Goal: Task Accomplishment & Management: Use online tool/utility

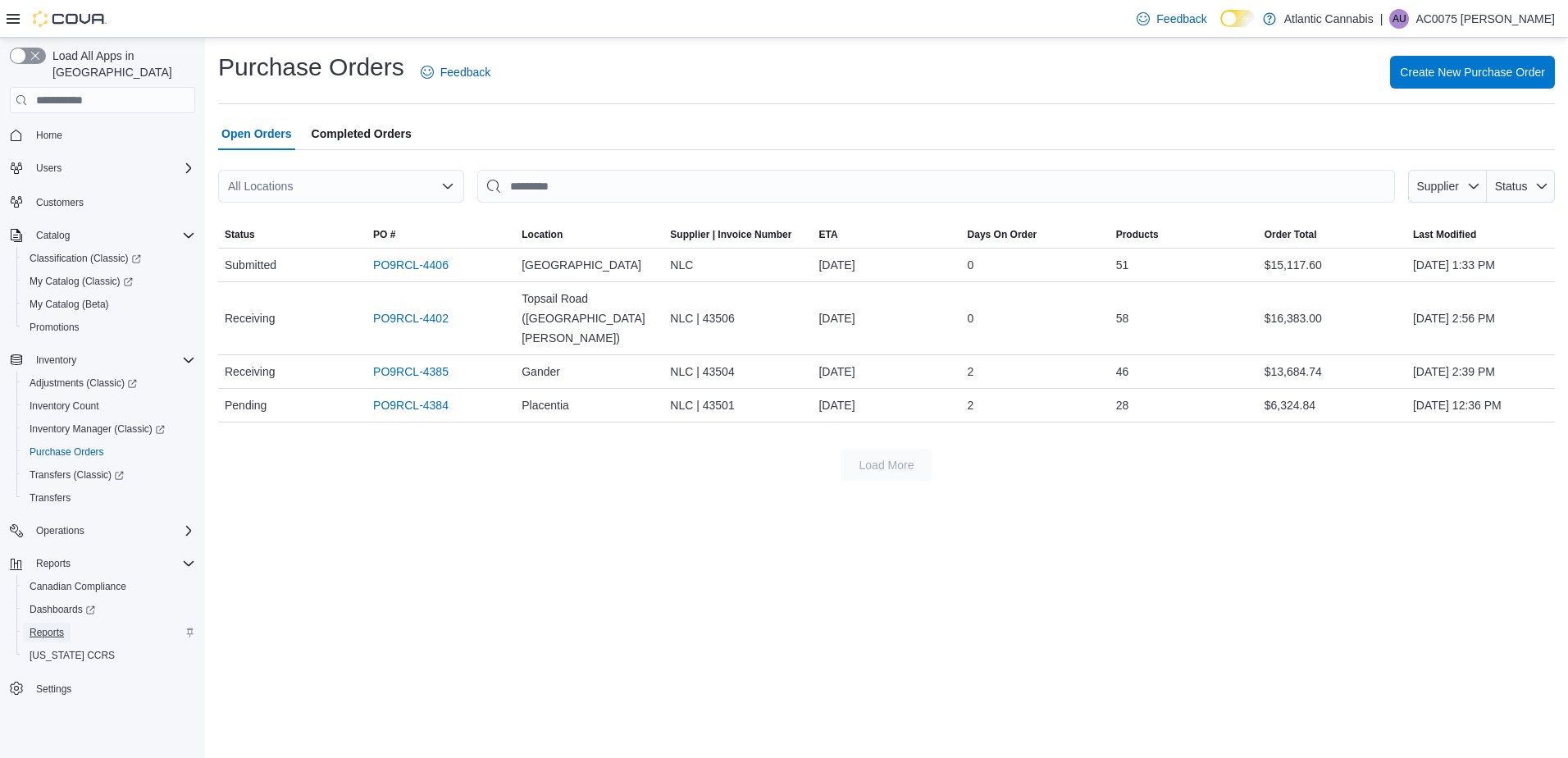
click at [62, 626] on span "Reports" at bounding box center [47, 633] width 35 height 13
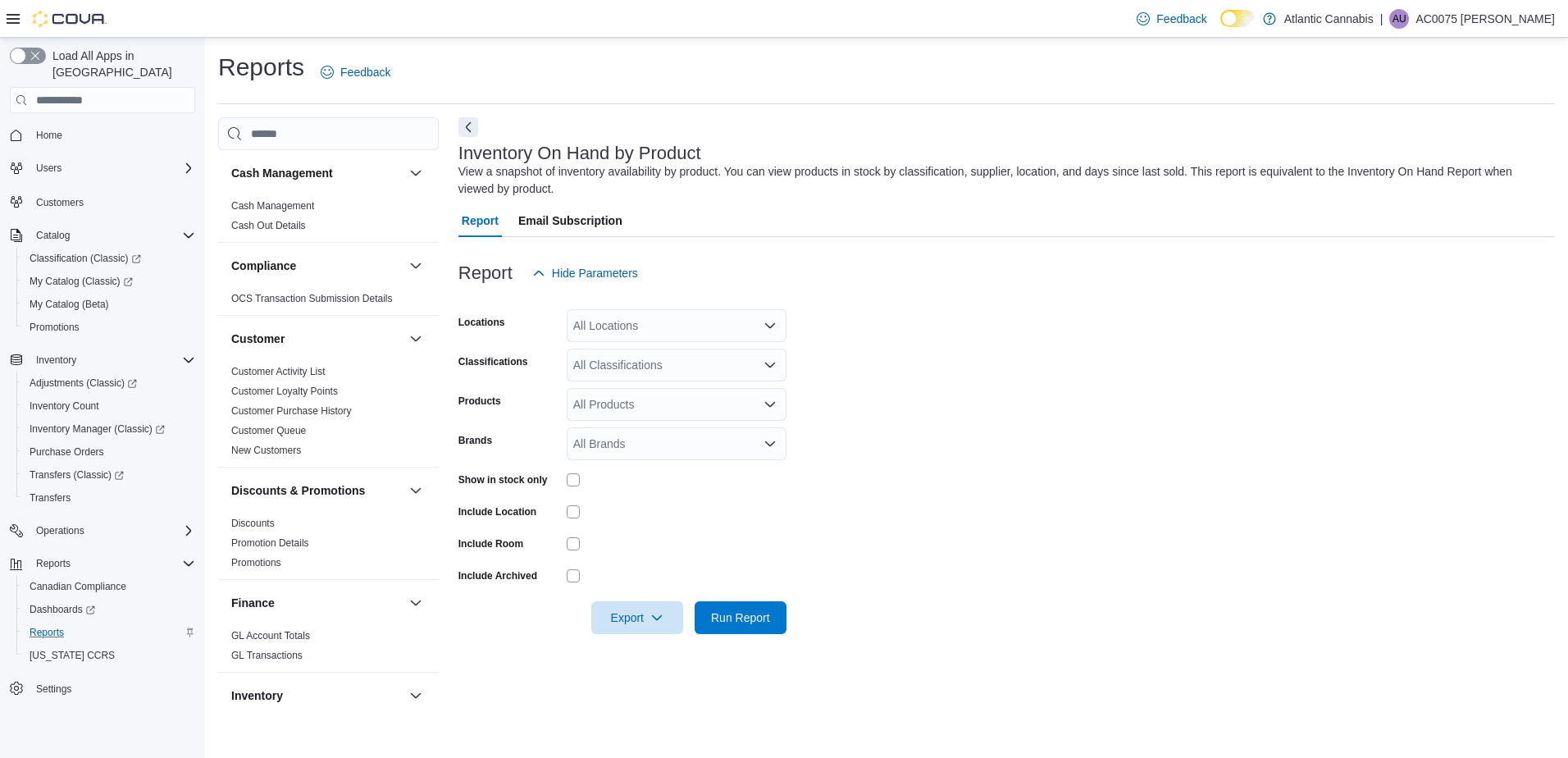
click at [664, 330] on div "All Locations" at bounding box center [676, 326] width 220 height 33
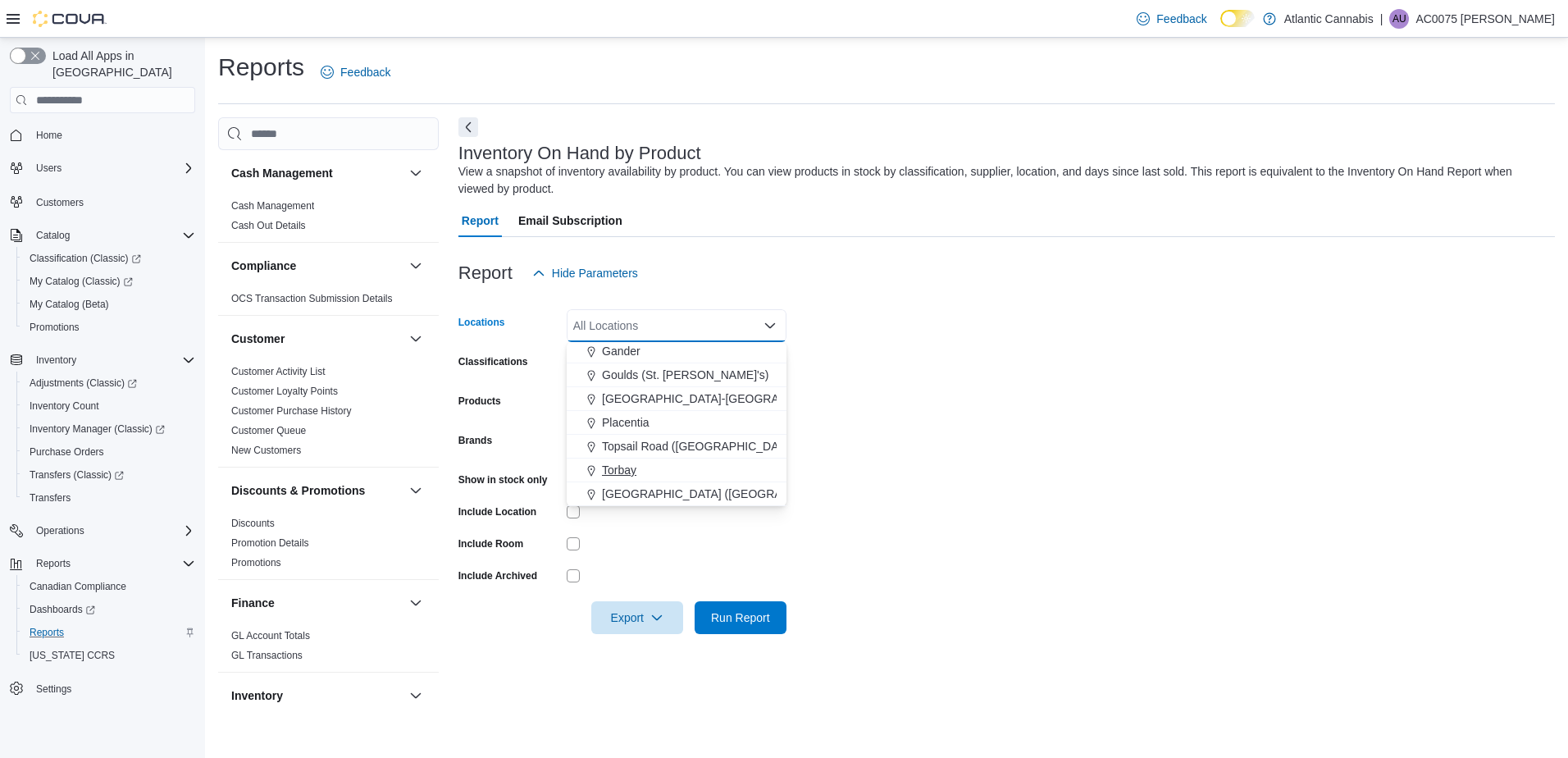
click at [631, 472] on span "Torbay" at bounding box center [619, 470] width 35 height 16
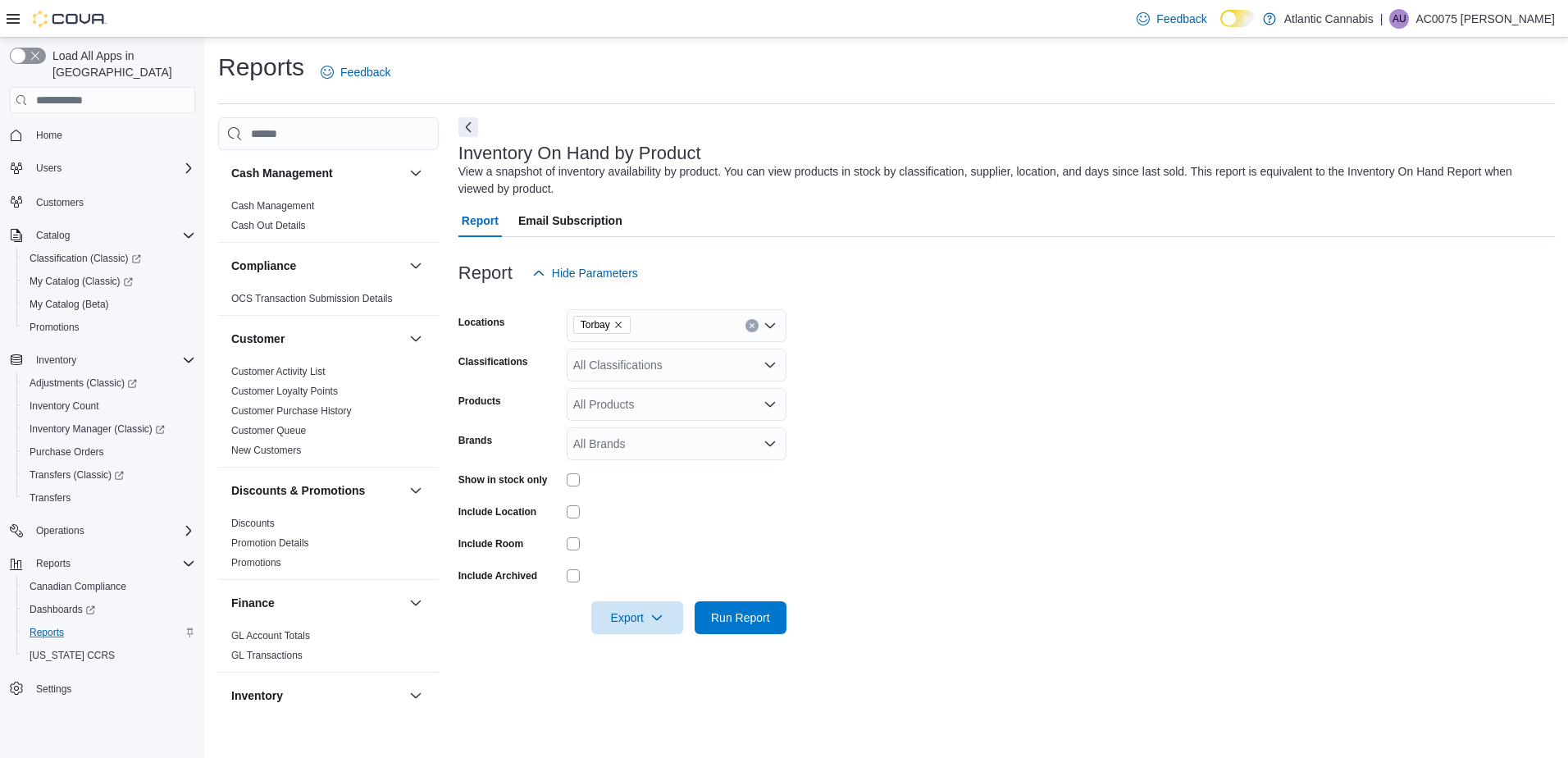
click at [1110, 466] on form "Locations Torbay Classifications All Classifications Products All Products Bran…" at bounding box center [1007, 462] width 1096 height 345
click at [618, 361] on div "All Classifications" at bounding box center [676, 365] width 220 height 33
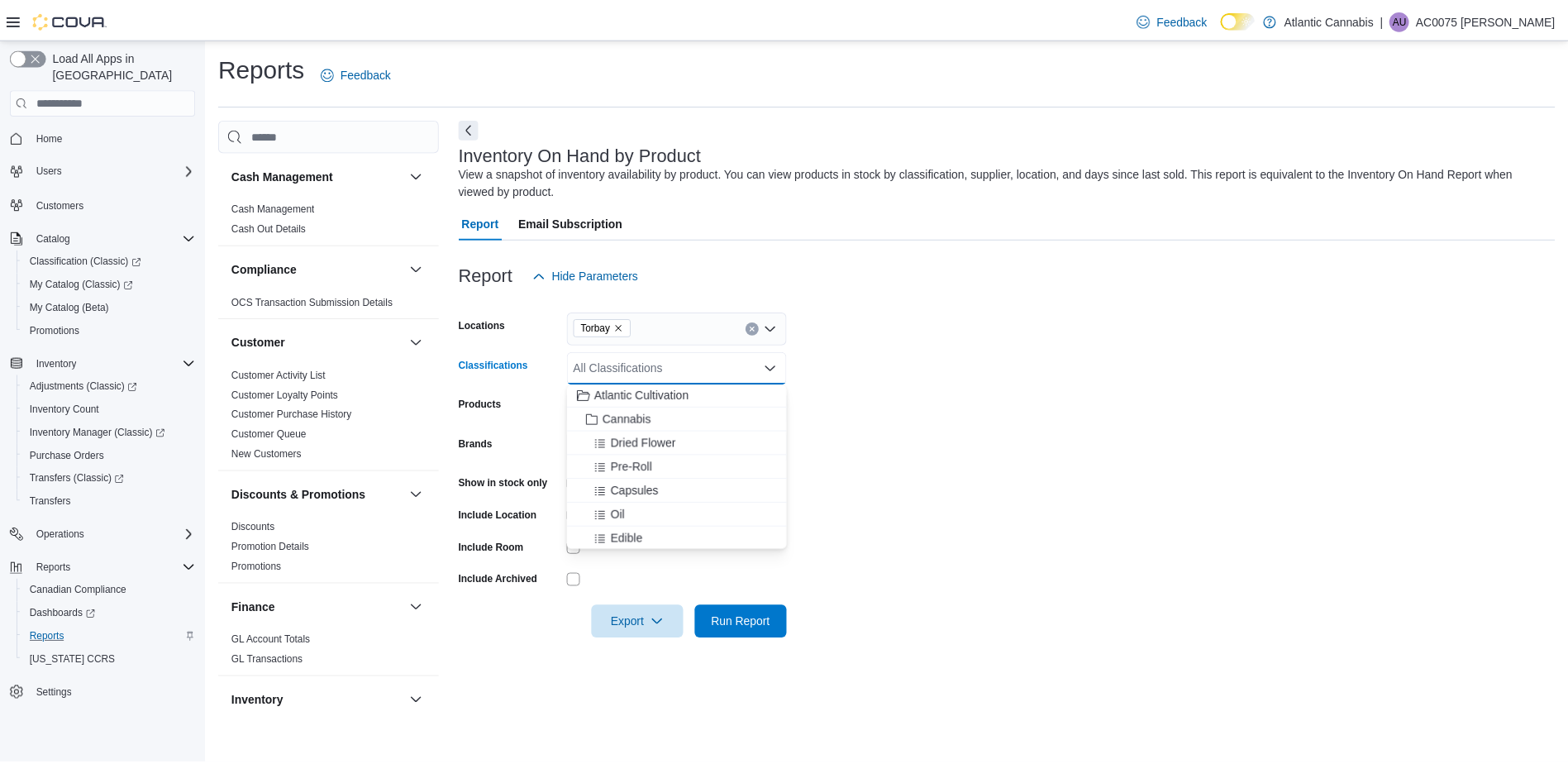
scroll to position [0, 0]
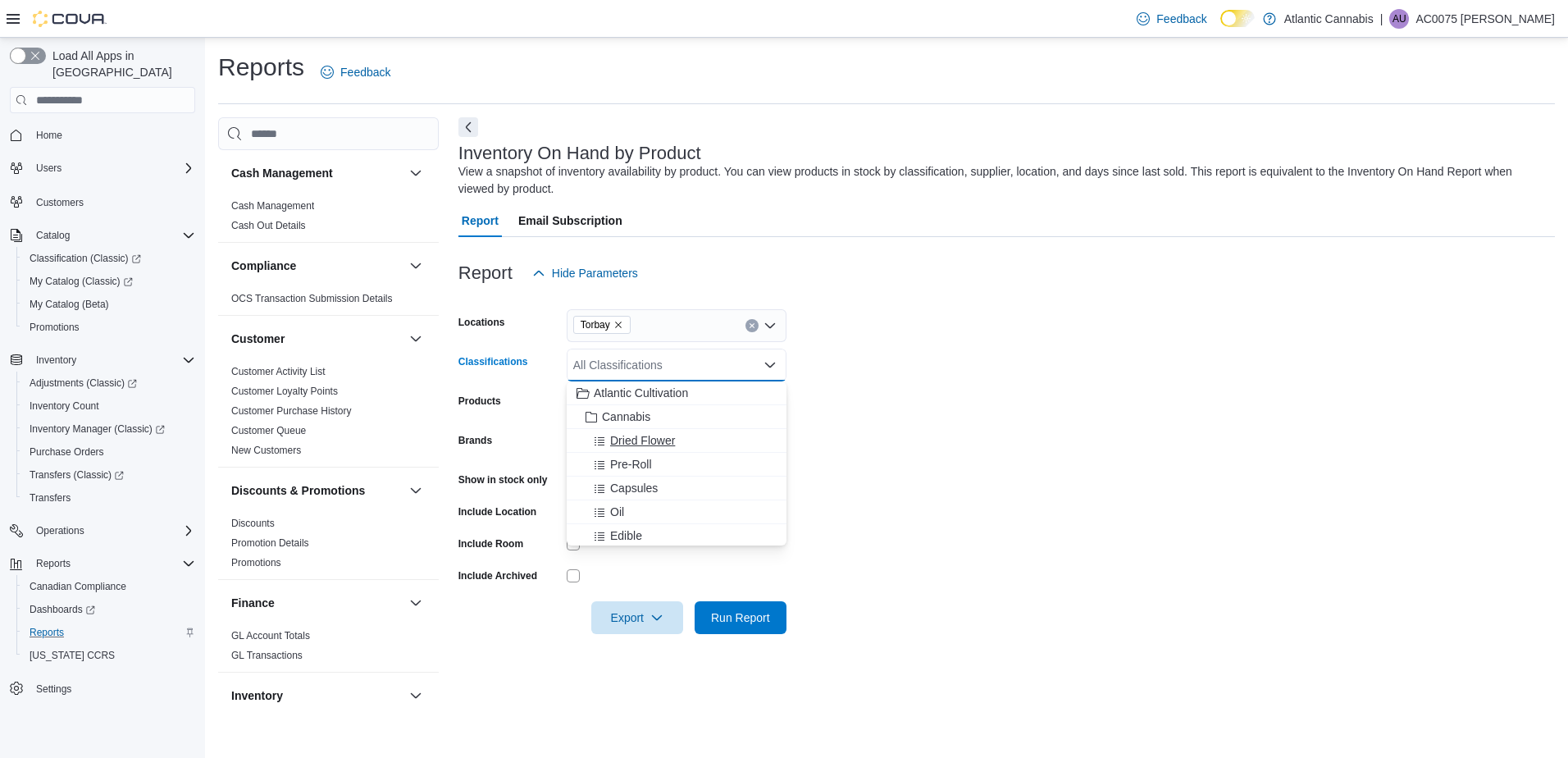
click at [643, 444] on span "Dried Flower" at bounding box center [642, 440] width 65 height 16
click at [994, 492] on form "Locations Torbay Classifications Dried Flower Combo box. Selected. Dried Flower…" at bounding box center [1007, 462] width 1096 height 345
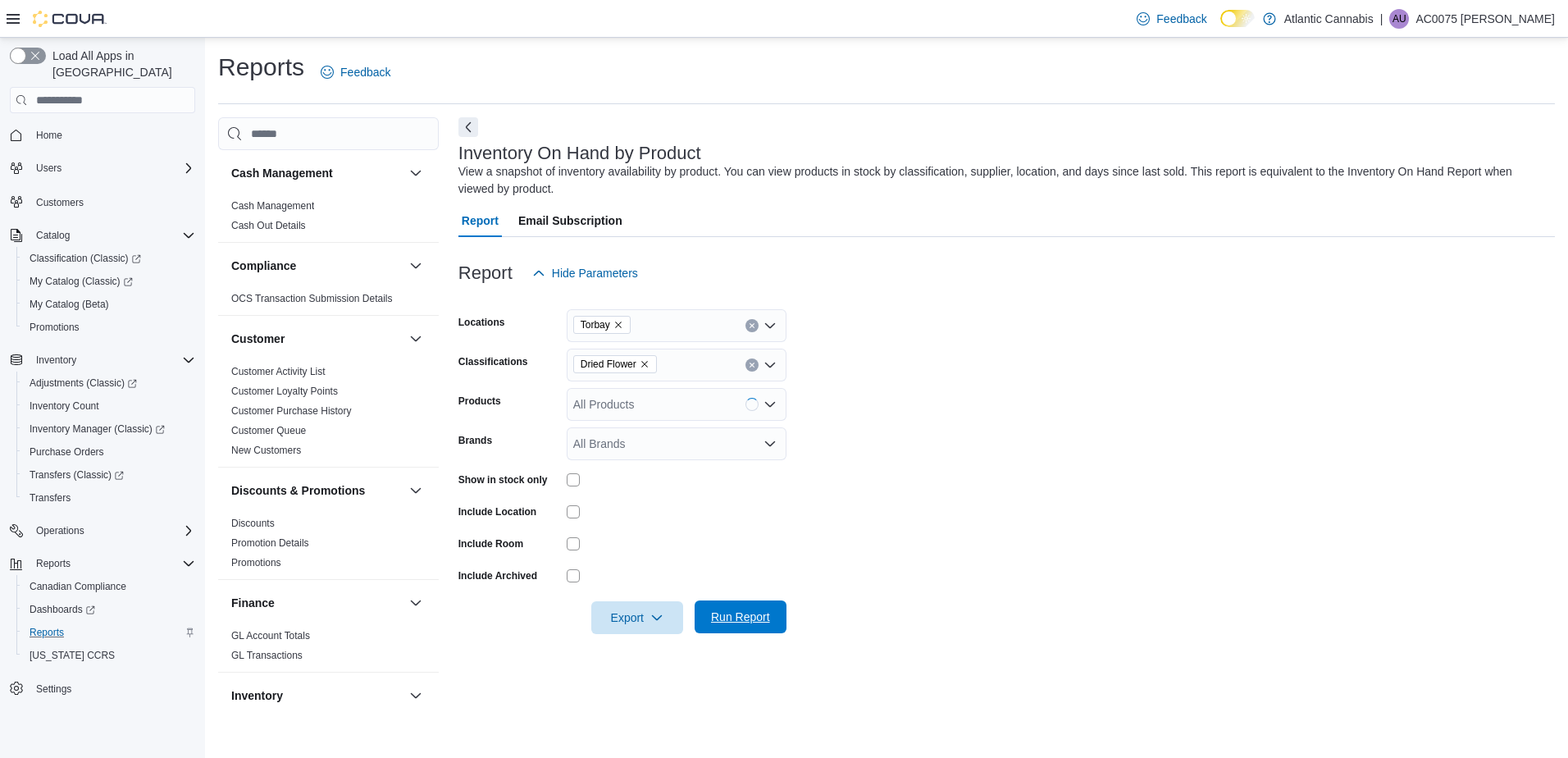
click at [730, 617] on span "Run Report" at bounding box center [741, 617] width 59 height 16
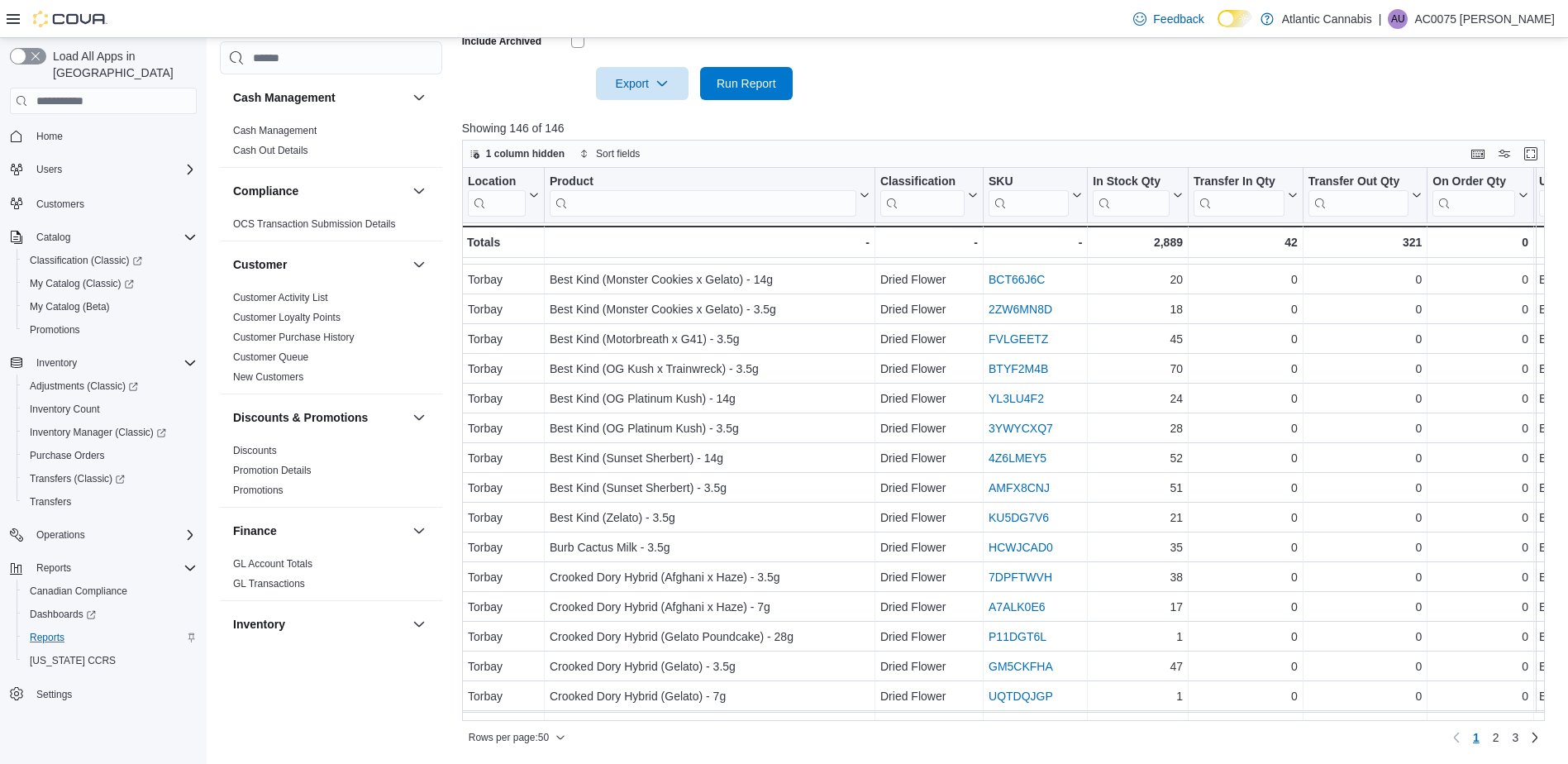
scroll to position [1034, 0]
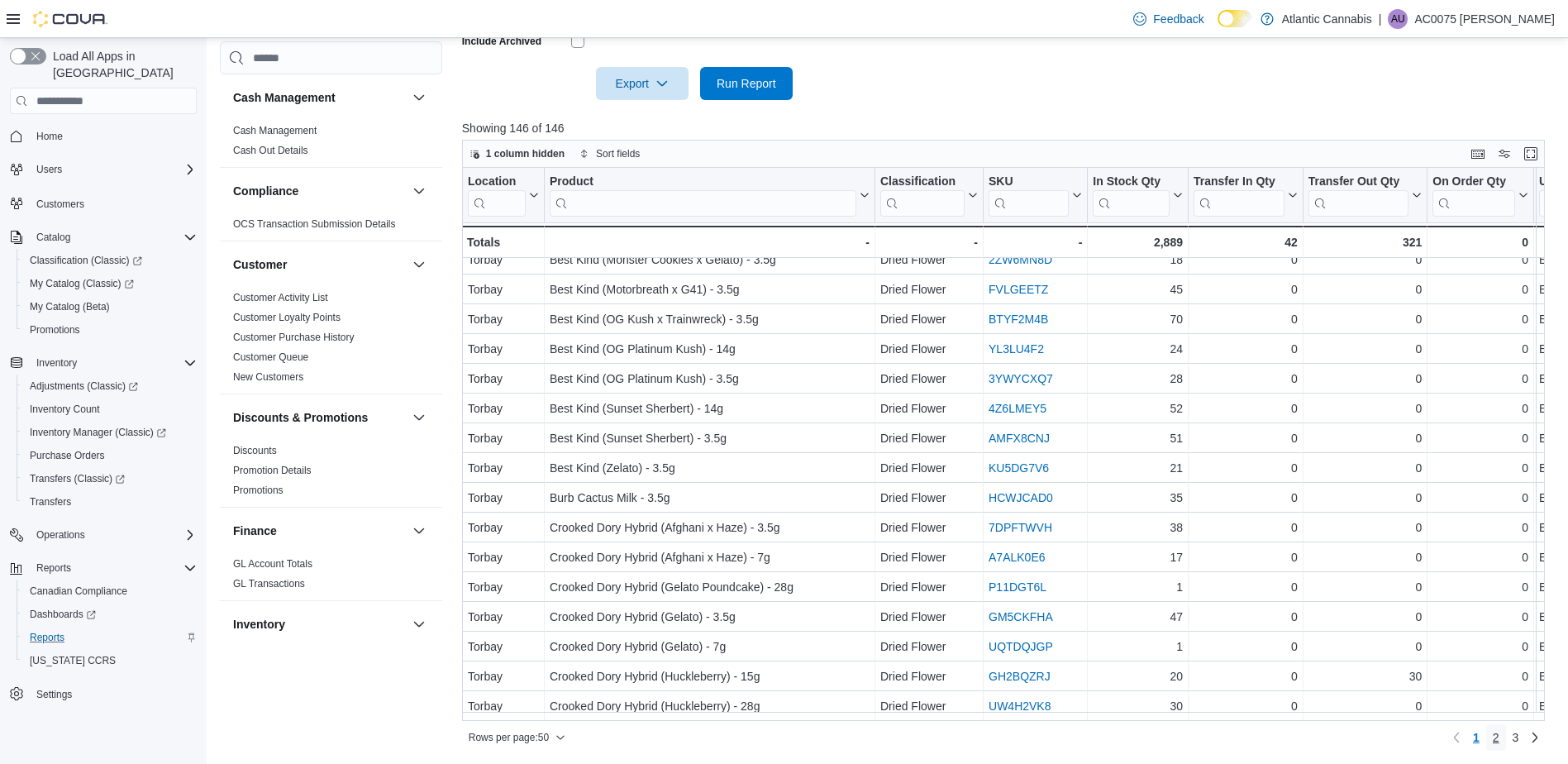
click at [1500, 739] on span "2" at bounding box center [1497, 738] width 7 height 17
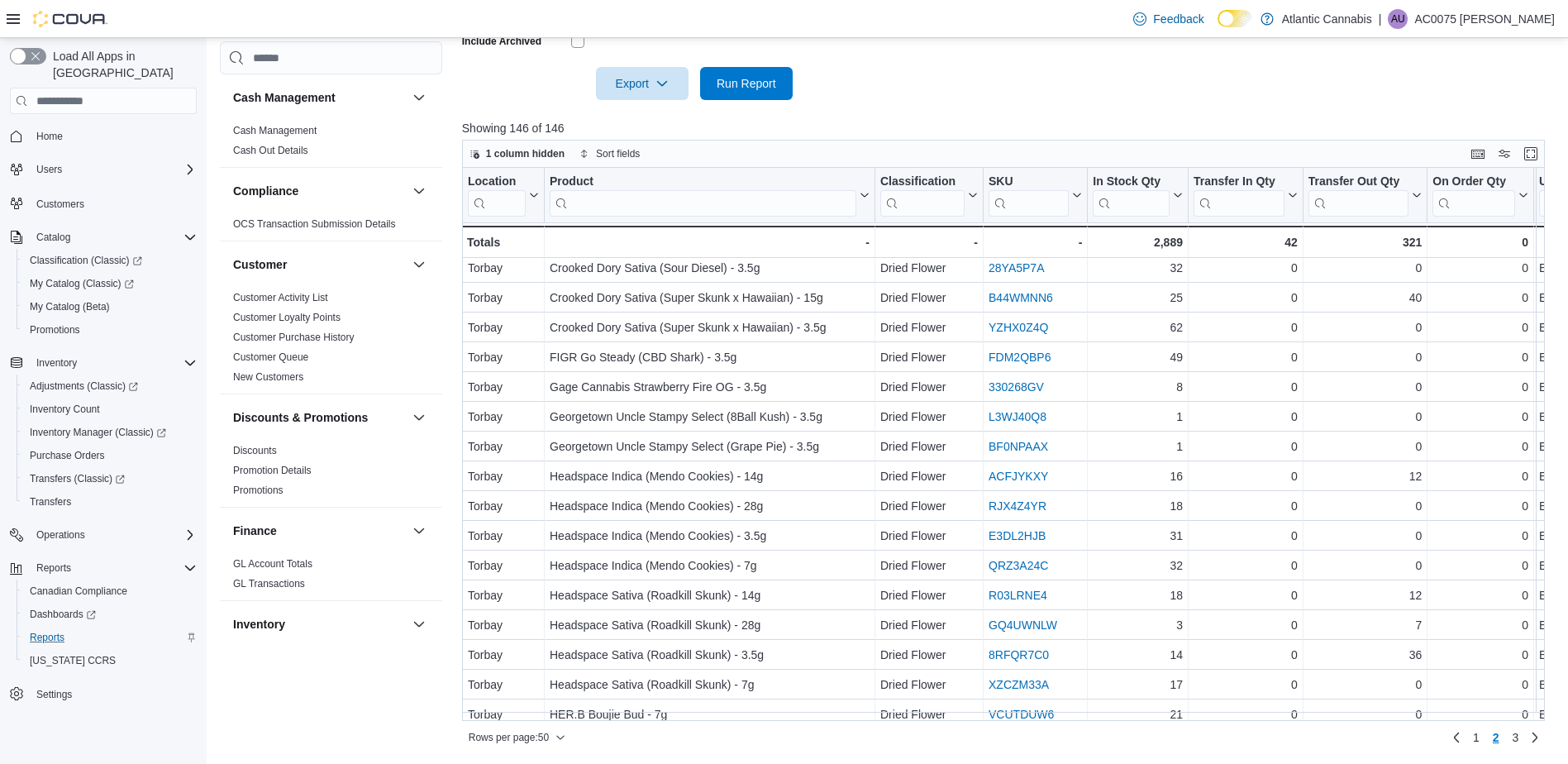
scroll to position [703, 0]
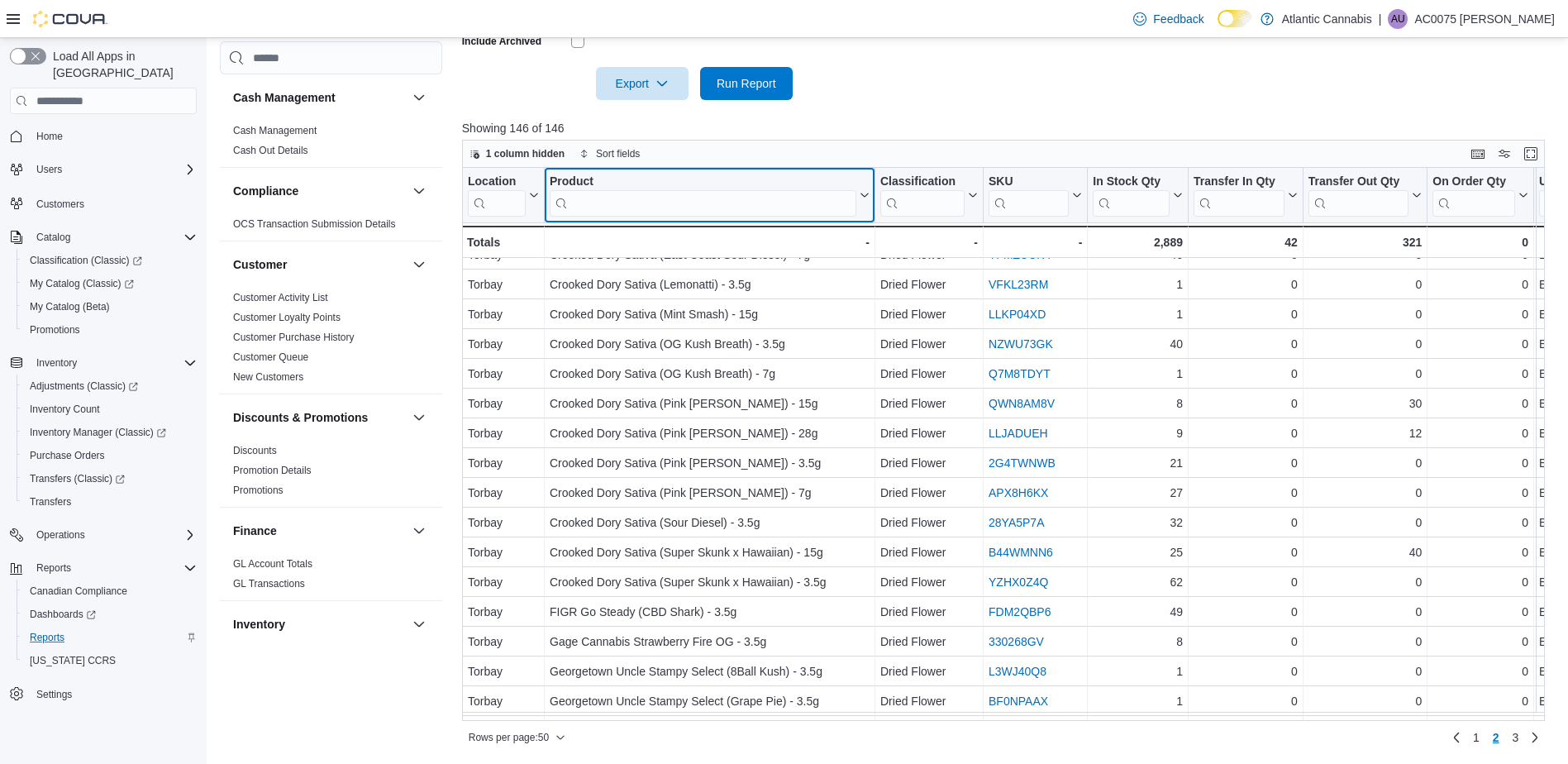
click at [863, 190] on icon at bounding box center [863, 195] width 13 height 10
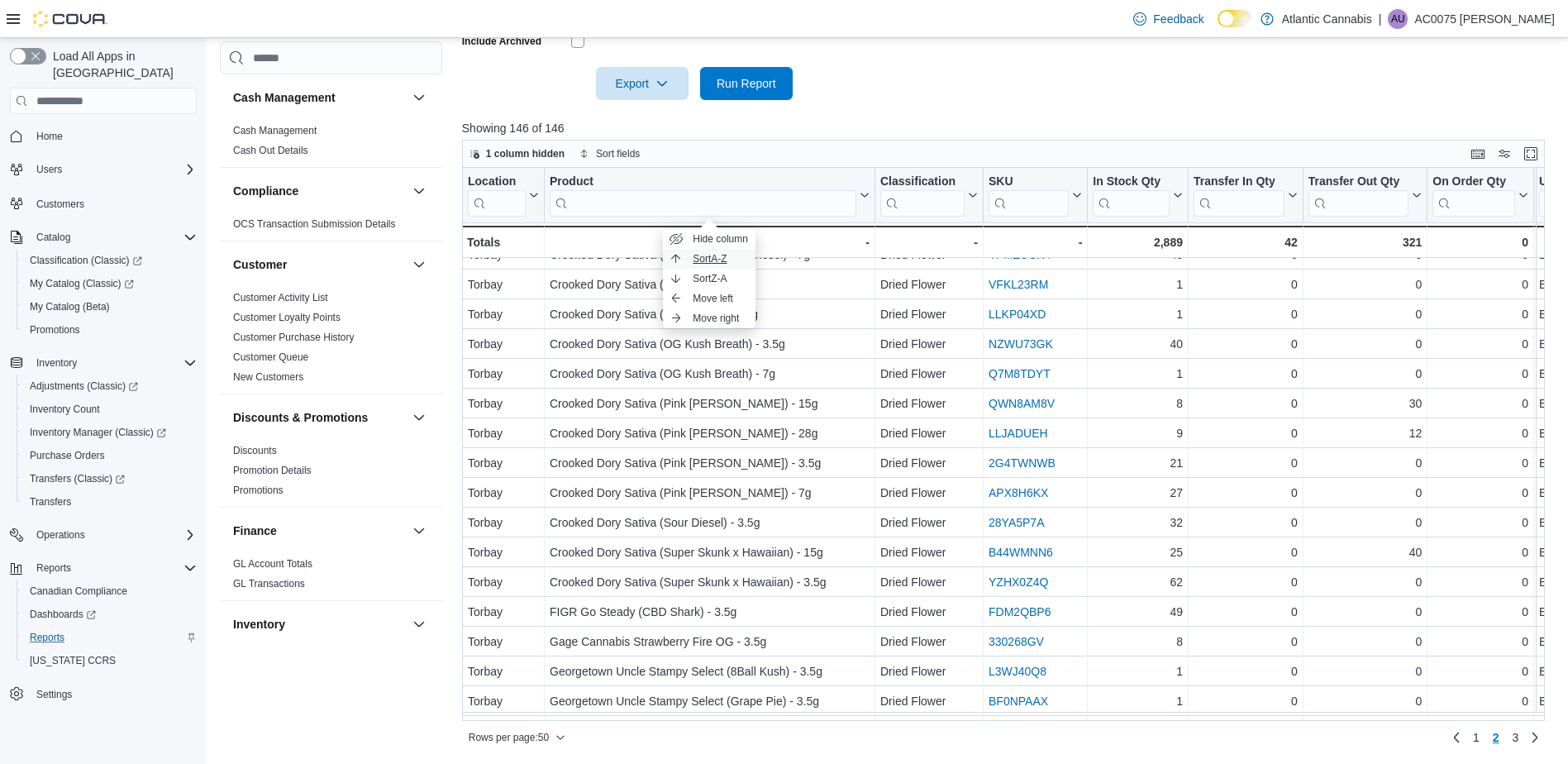
click at [719, 254] on span "Sort A-Z" at bounding box center [710, 259] width 34 height 13
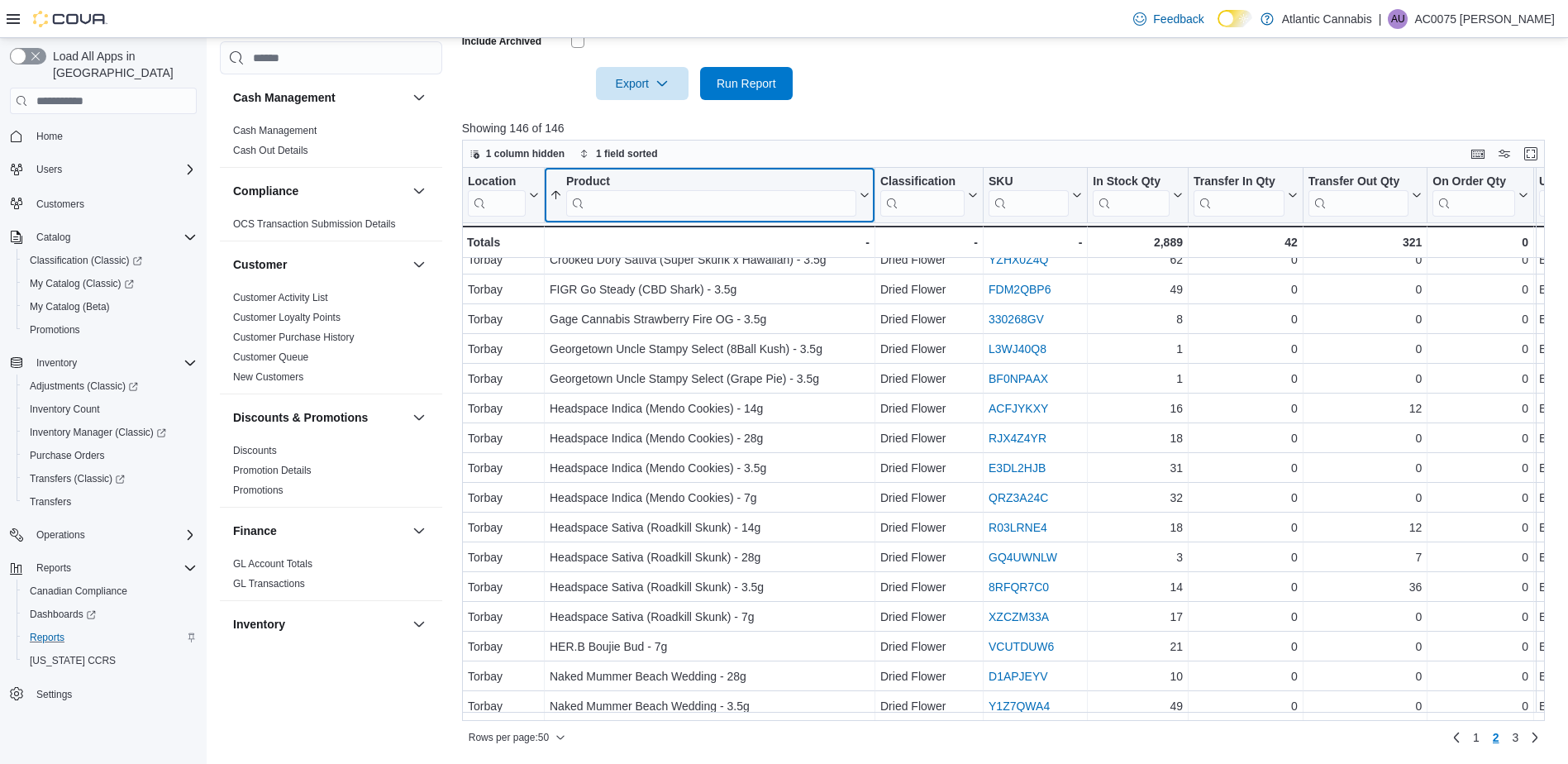
scroll to position [1034, 0]
click at [654, 195] on input "search" at bounding box center [711, 204] width 290 height 27
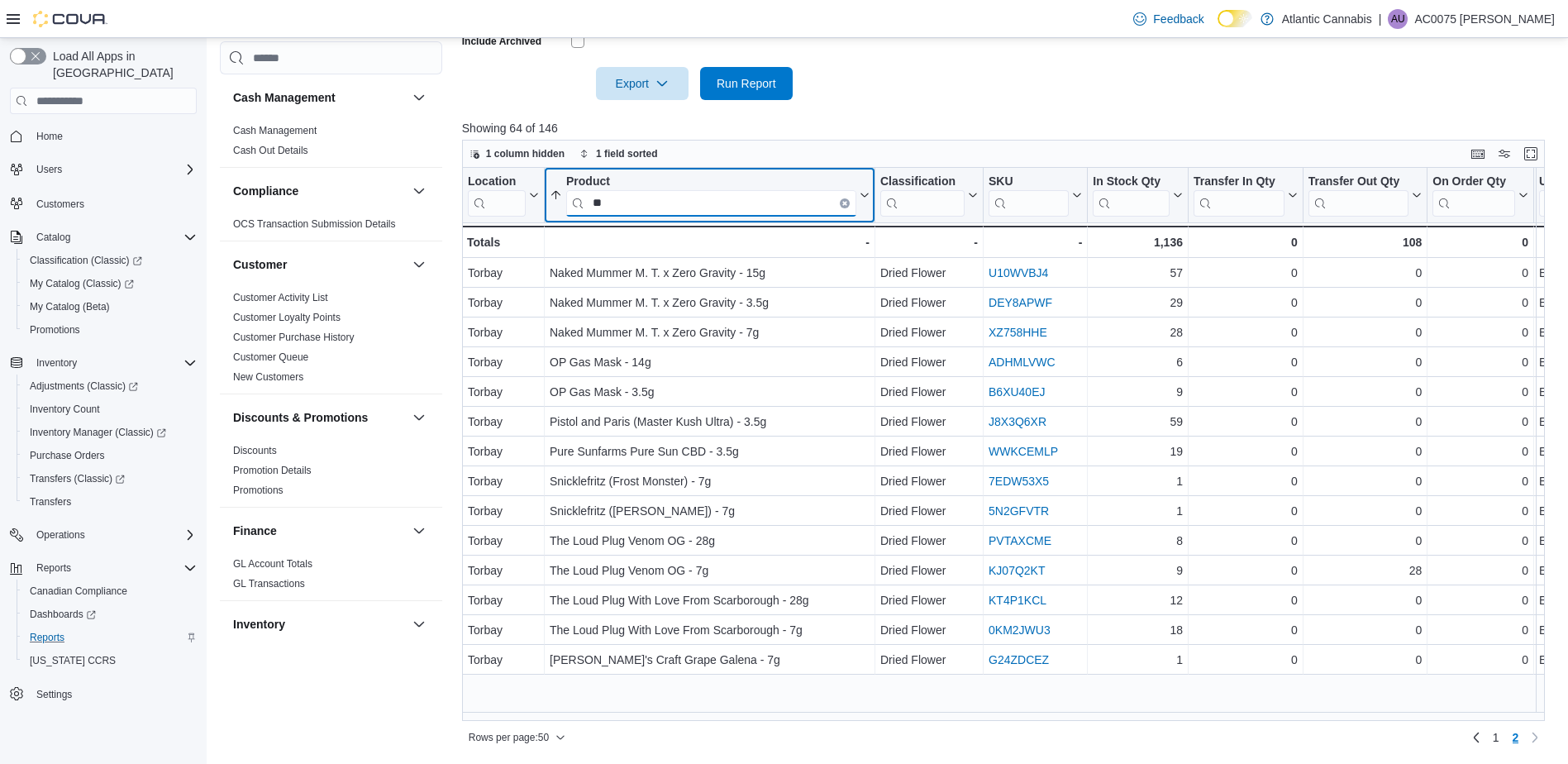
scroll to position [0, 0]
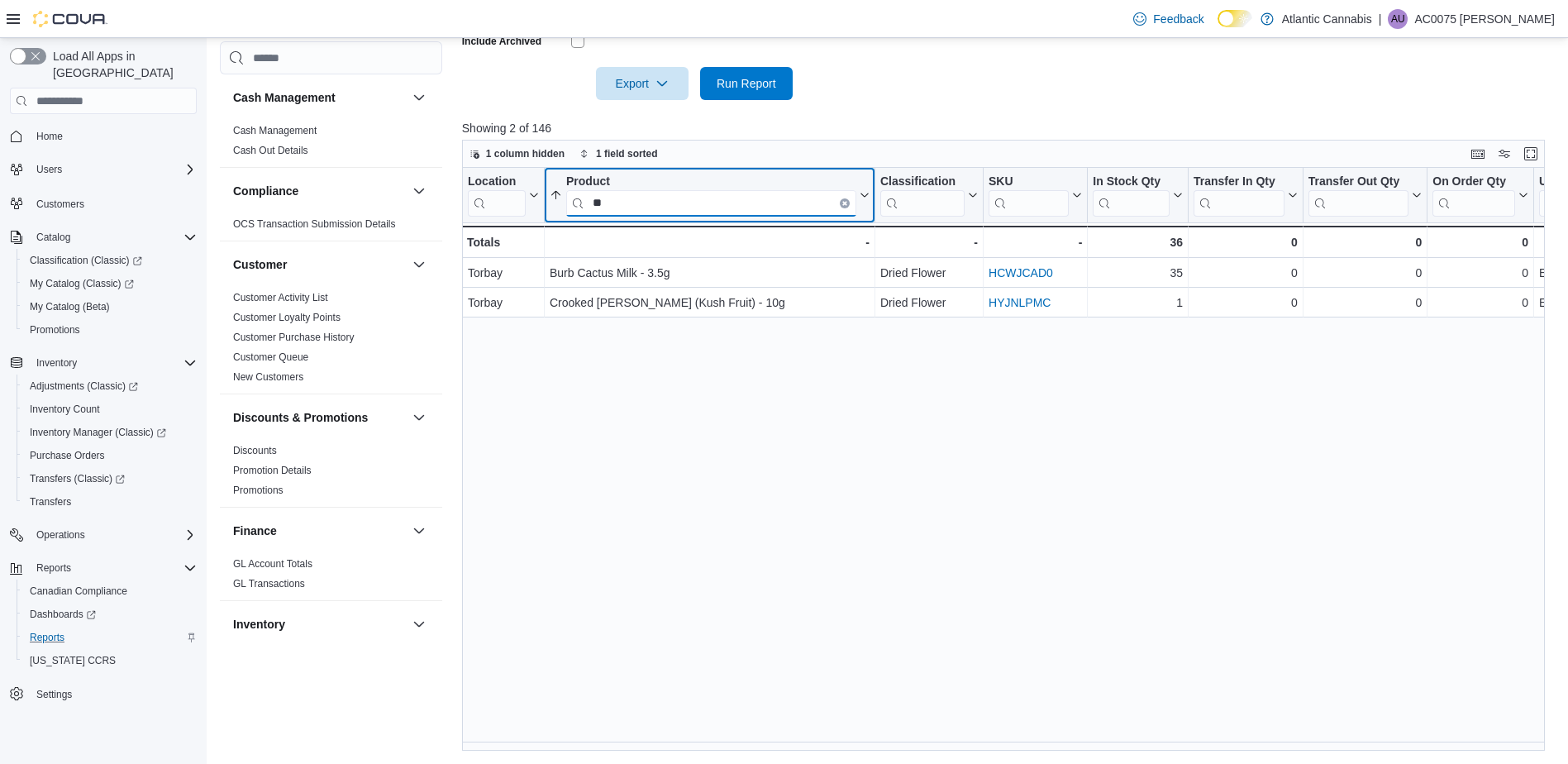
type input "*"
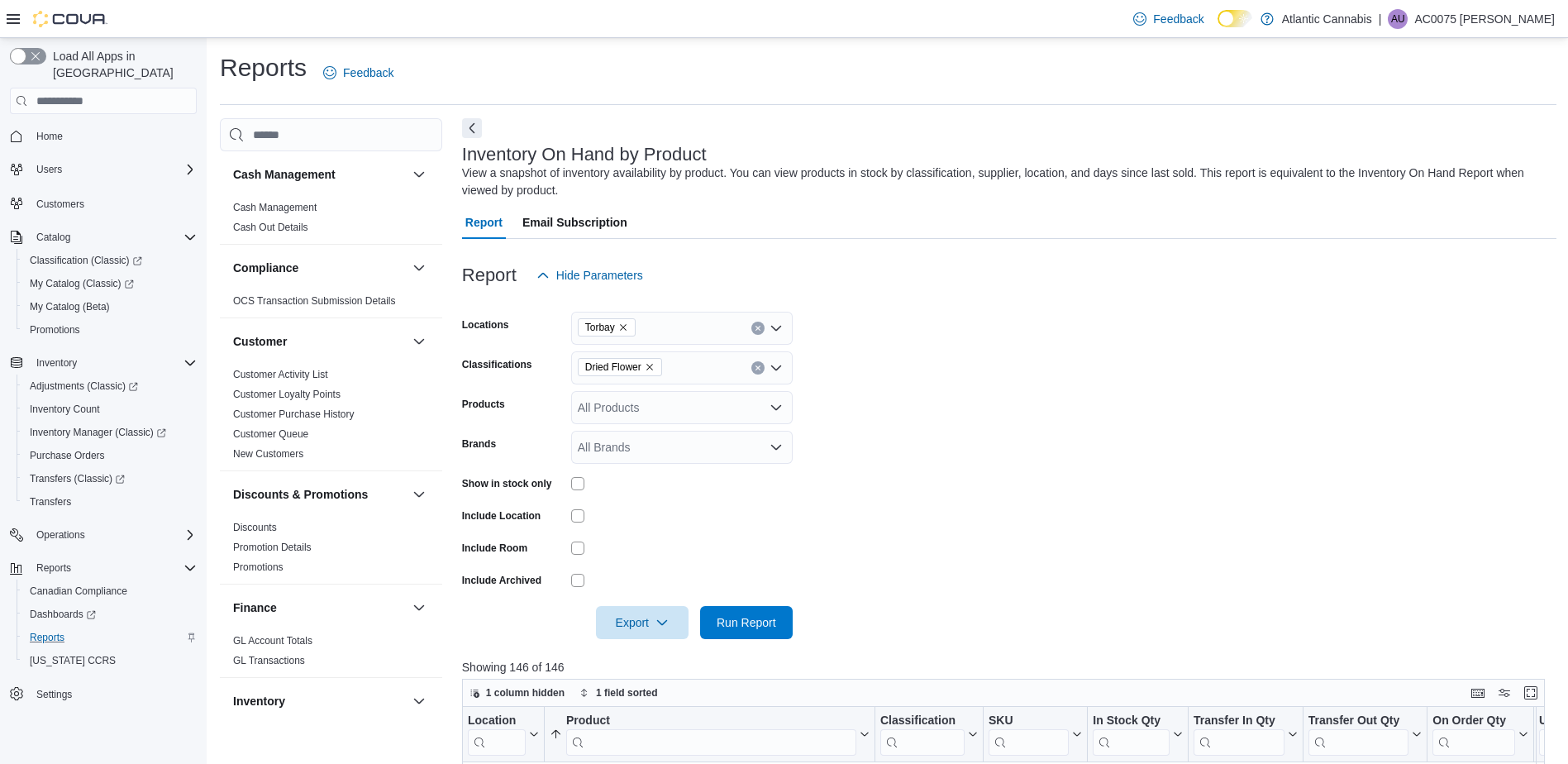
click at [1057, 324] on form "Locations Torbay Classifications Dried Flower Products All Products Brands All …" at bounding box center [1009, 466] width 1094 height 347
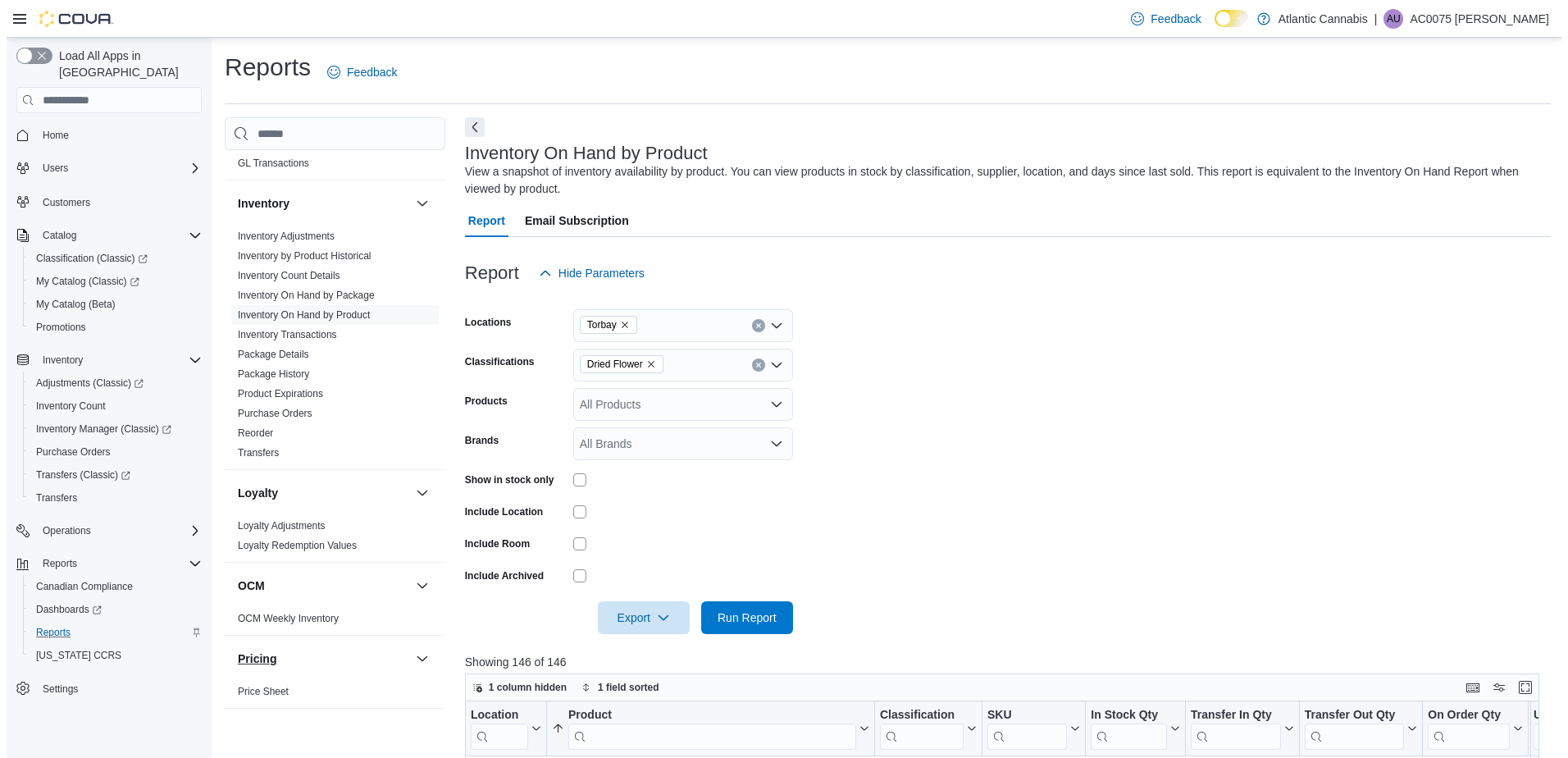
scroll to position [738, 0]
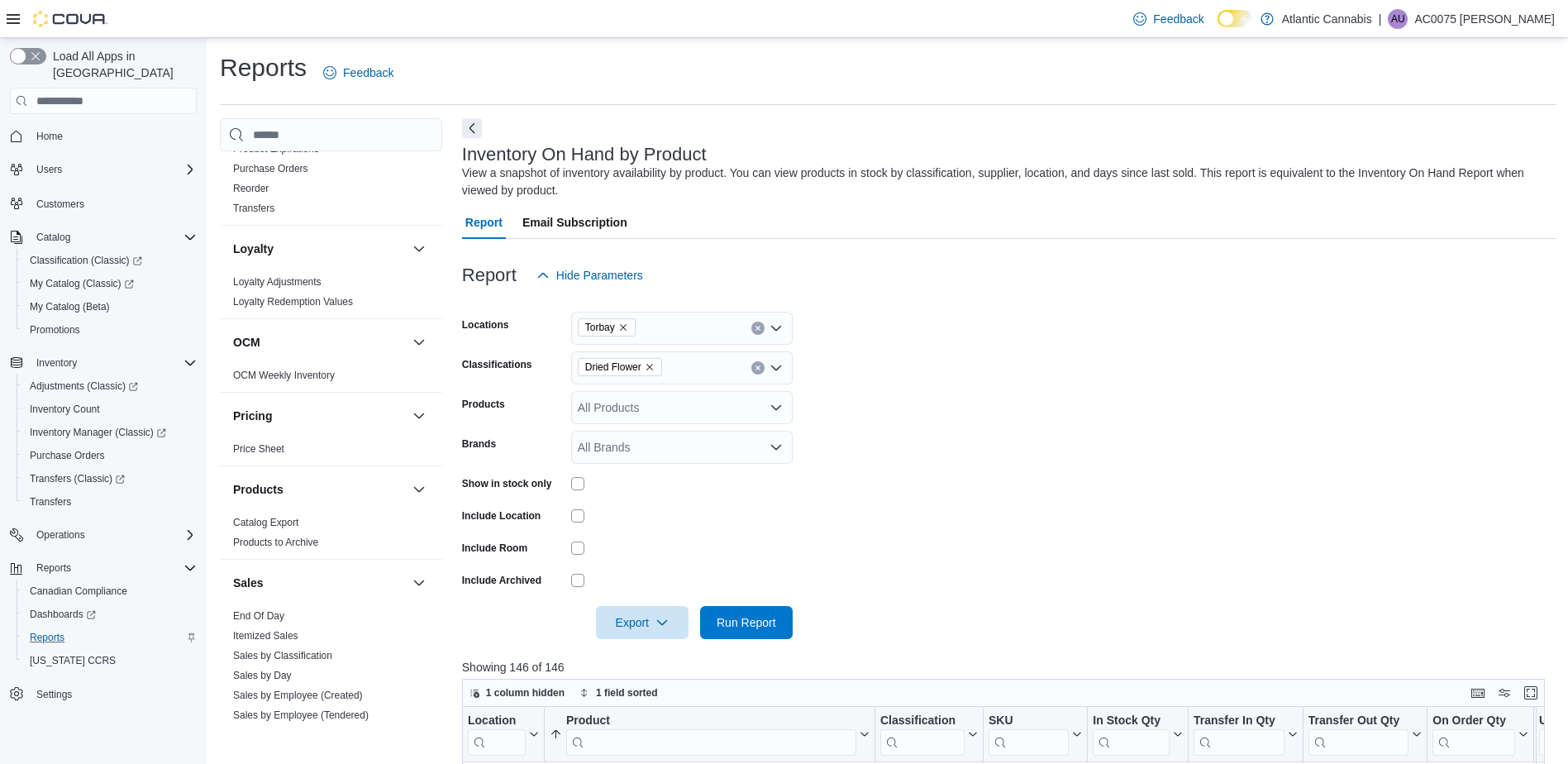
click at [259, 599] on div "Sales" at bounding box center [332, 584] width 223 height 47
drag, startPoint x: 259, startPoint y: 599, endPoint x: 243, endPoint y: 618, distance: 24.8
click at [243, 618] on link "End Of Day" at bounding box center [259, 616] width 52 height 12
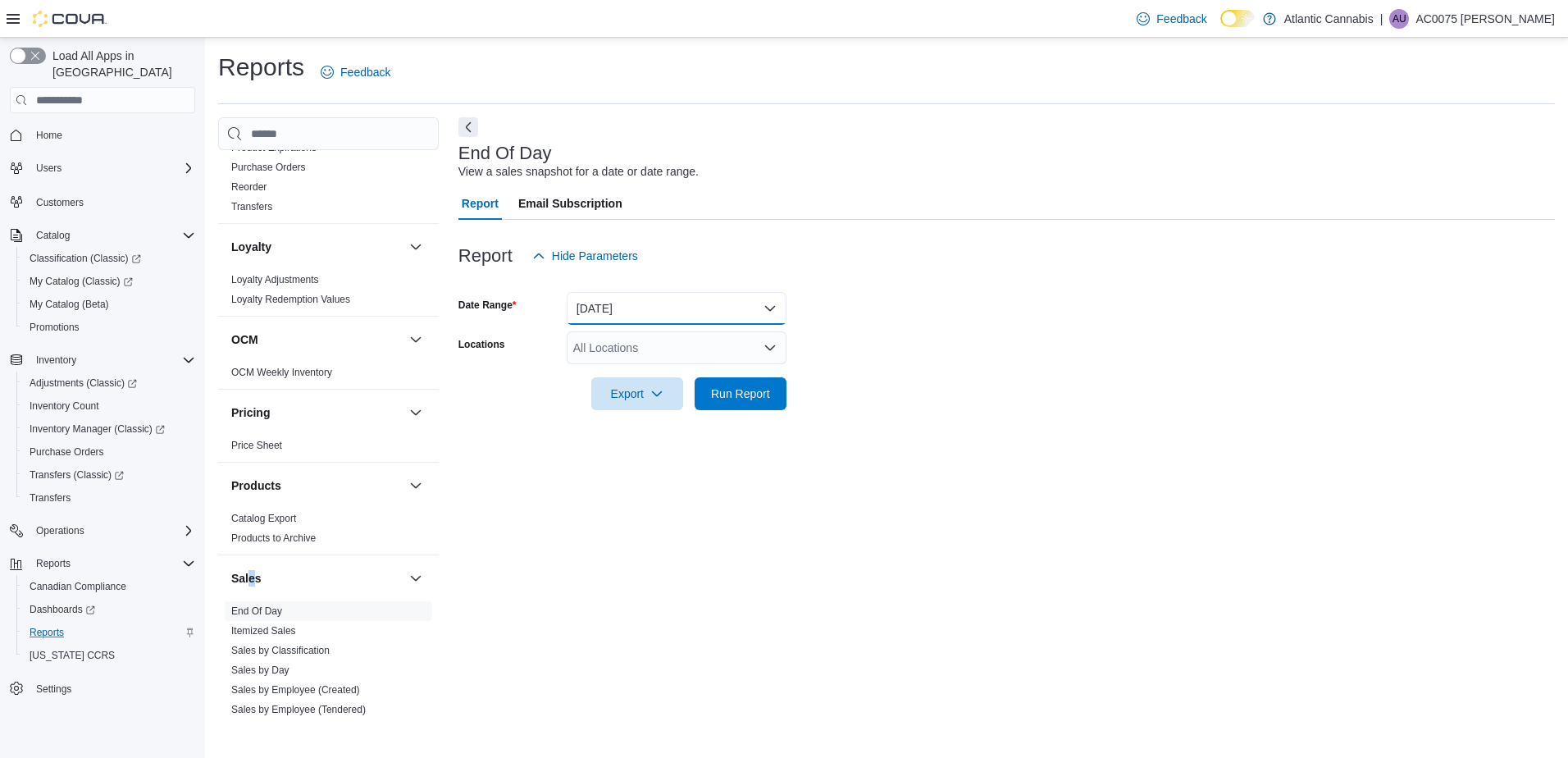
click at [748, 315] on button "[DATE]" at bounding box center [676, 308] width 220 height 33
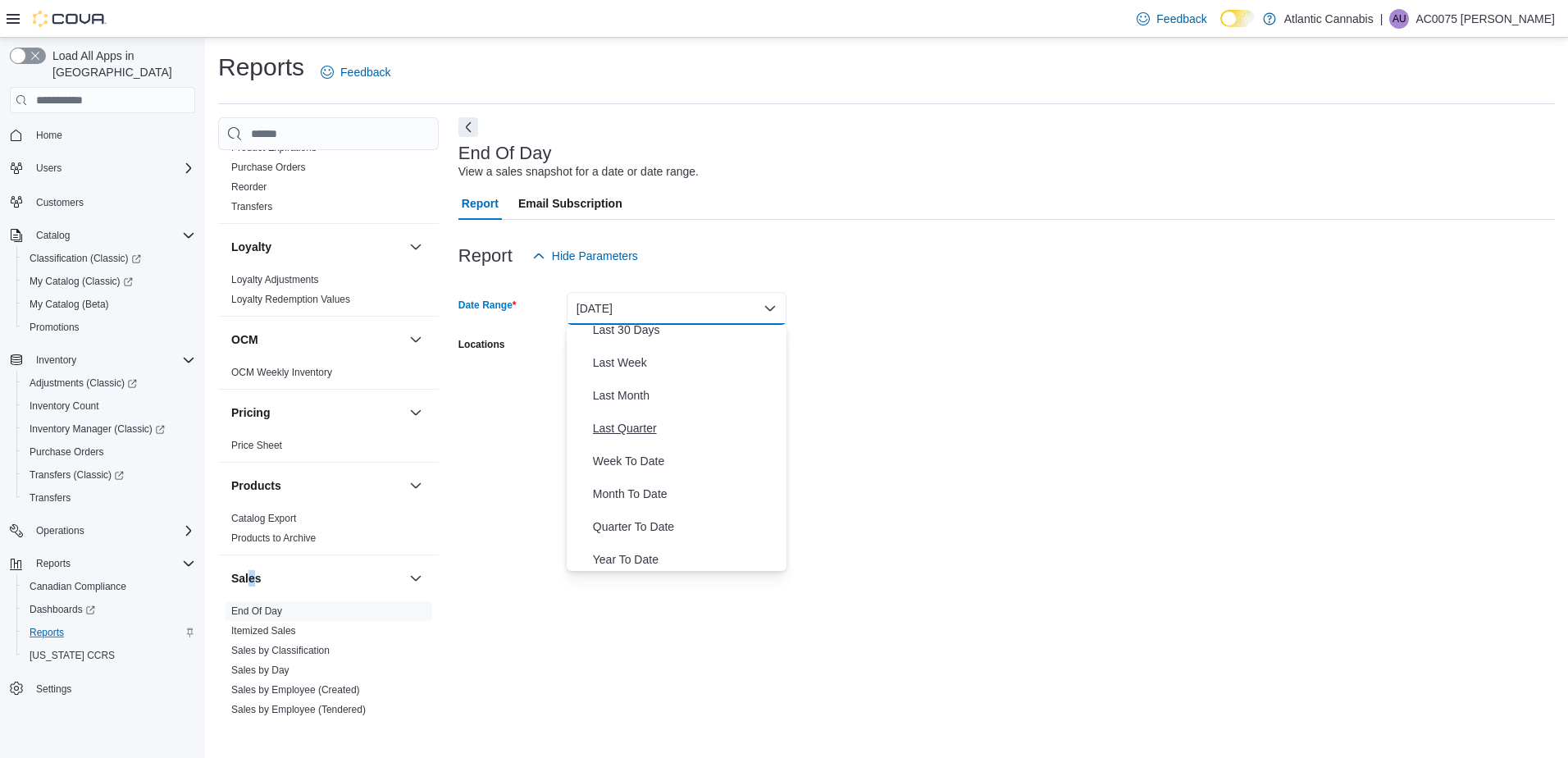
scroll to position [246, 0]
click at [988, 427] on div at bounding box center [1007, 420] width 1096 height 20
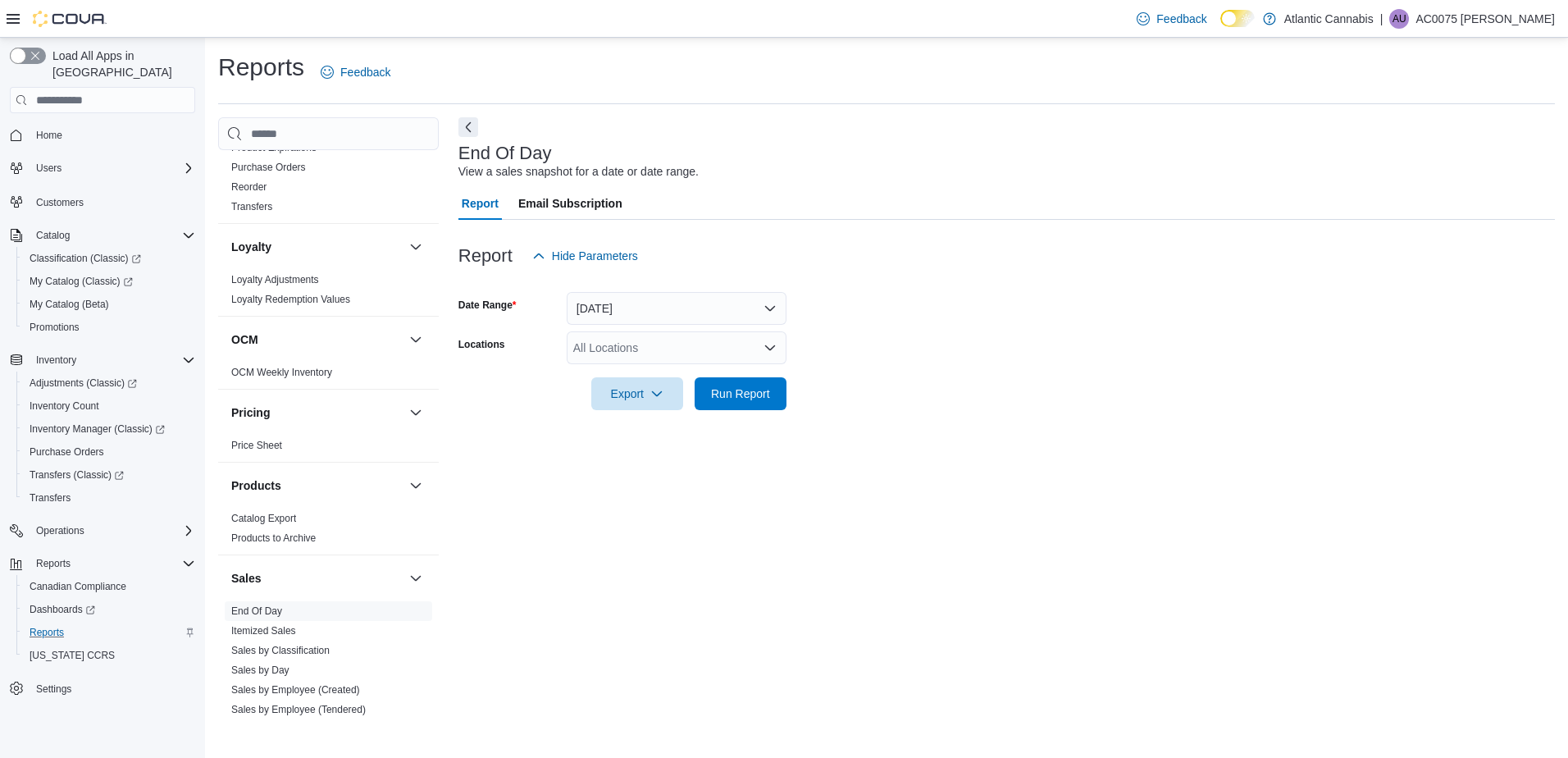
click at [711, 328] on form "Date Range [DATE] Locations All Locations Export Run Report" at bounding box center [1007, 341] width 1096 height 138
click at [716, 301] on button "[DATE]" at bounding box center [676, 308] width 220 height 33
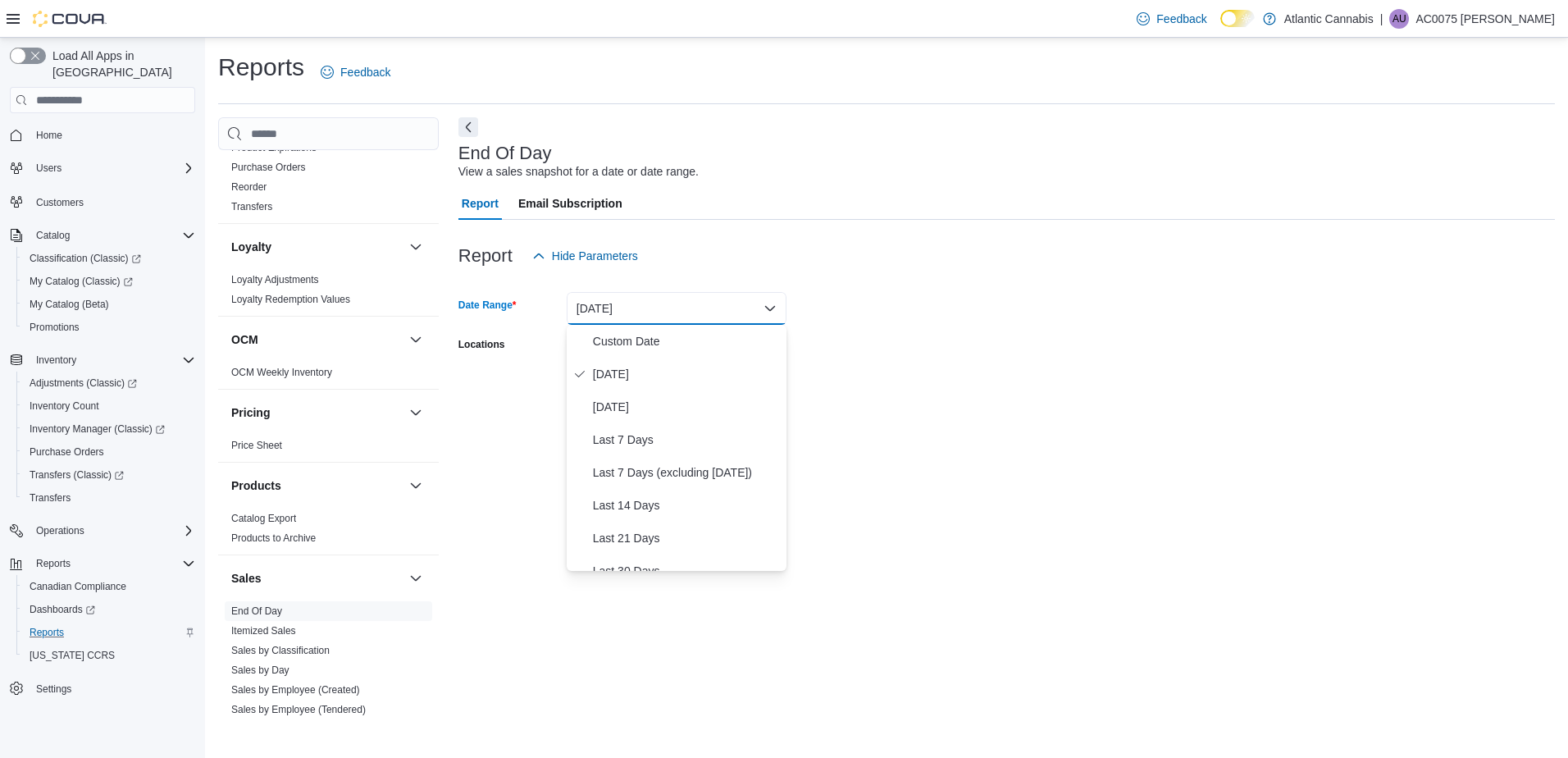
click at [918, 359] on form "Date Range [DATE] Locations All Locations Export Run Report" at bounding box center [1007, 341] width 1096 height 138
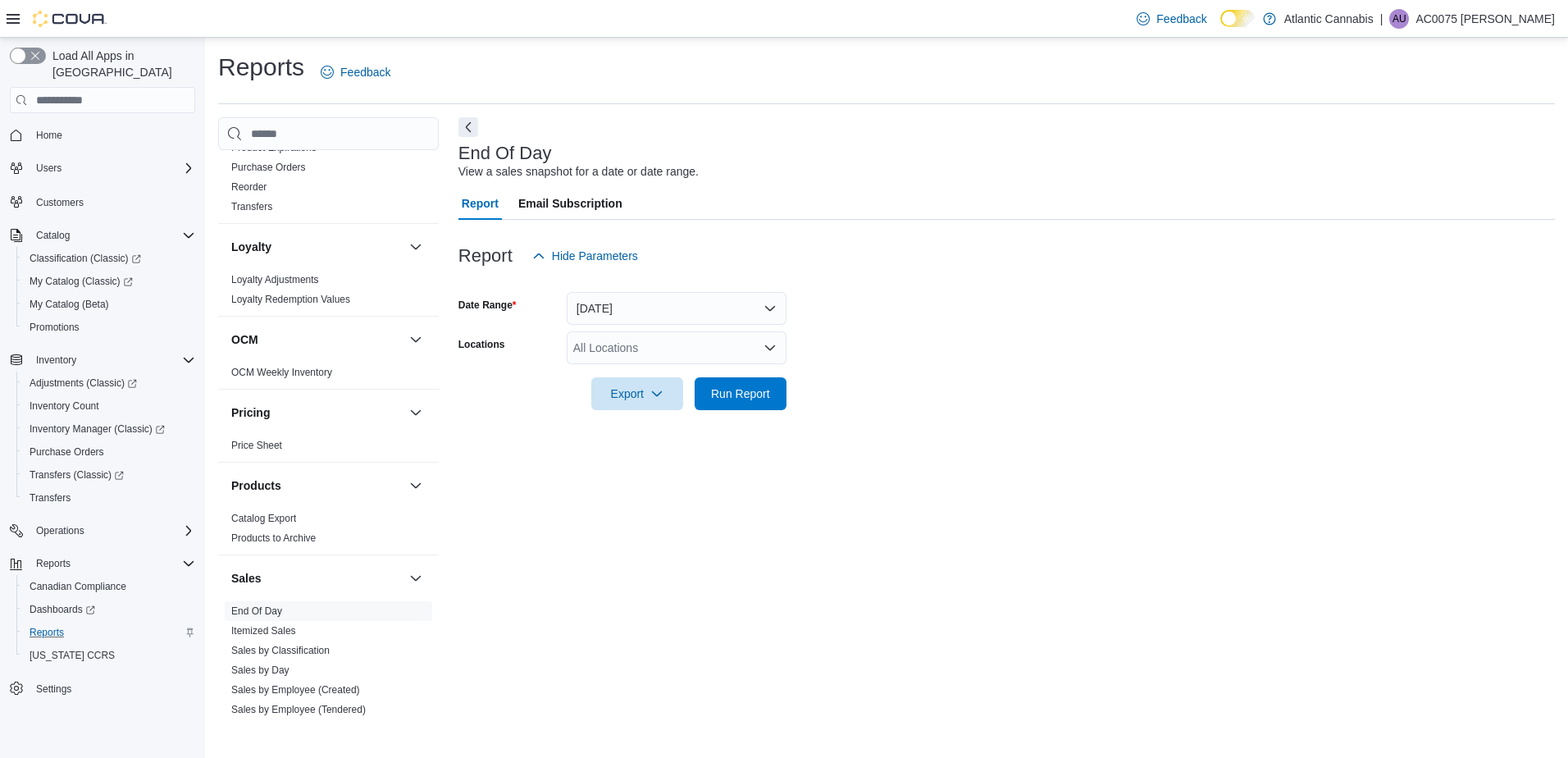
click at [716, 352] on div "All Locations" at bounding box center [676, 348] width 220 height 33
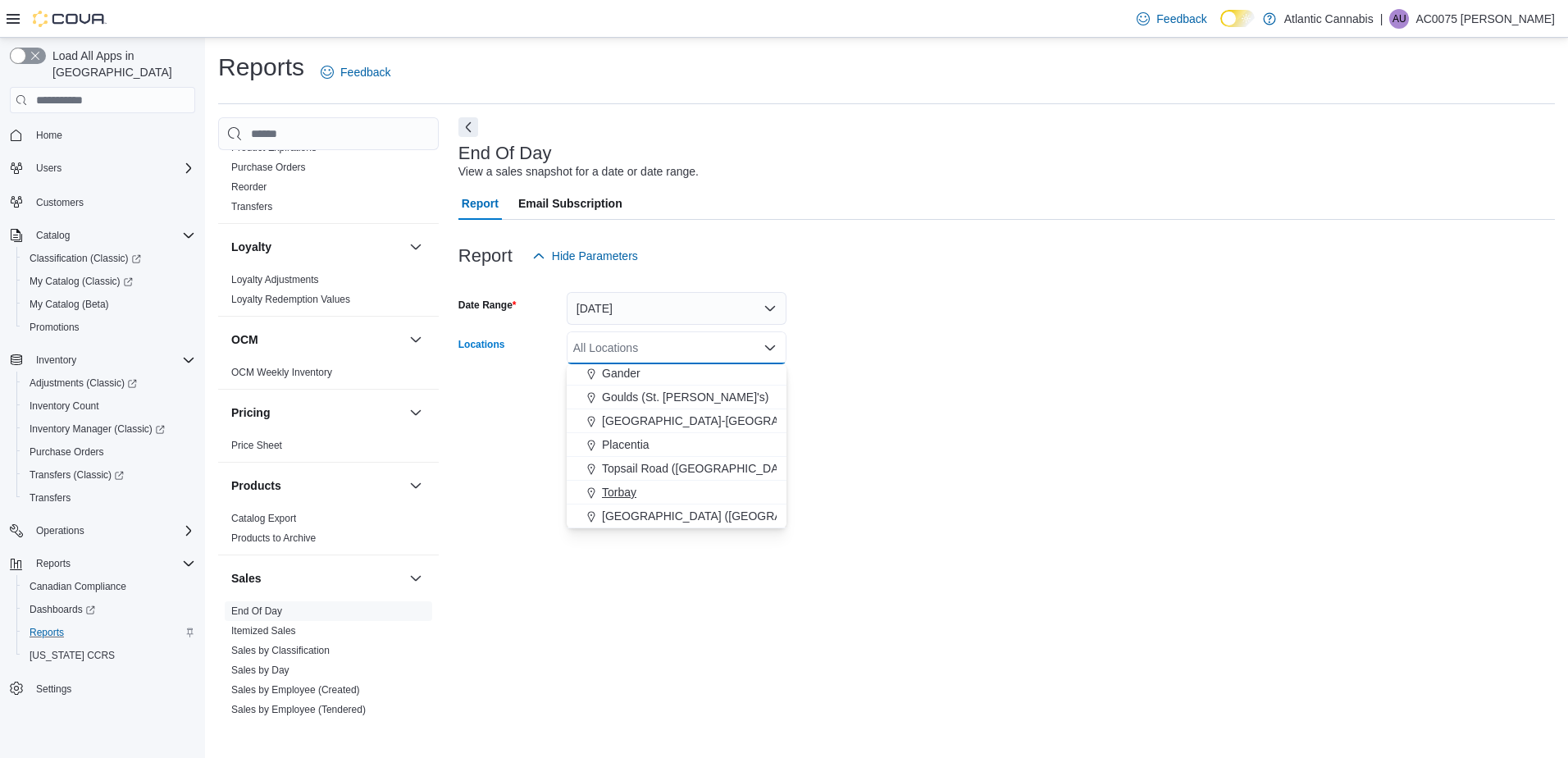
click at [629, 481] on button "Torbay" at bounding box center [676, 492] width 220 height 24
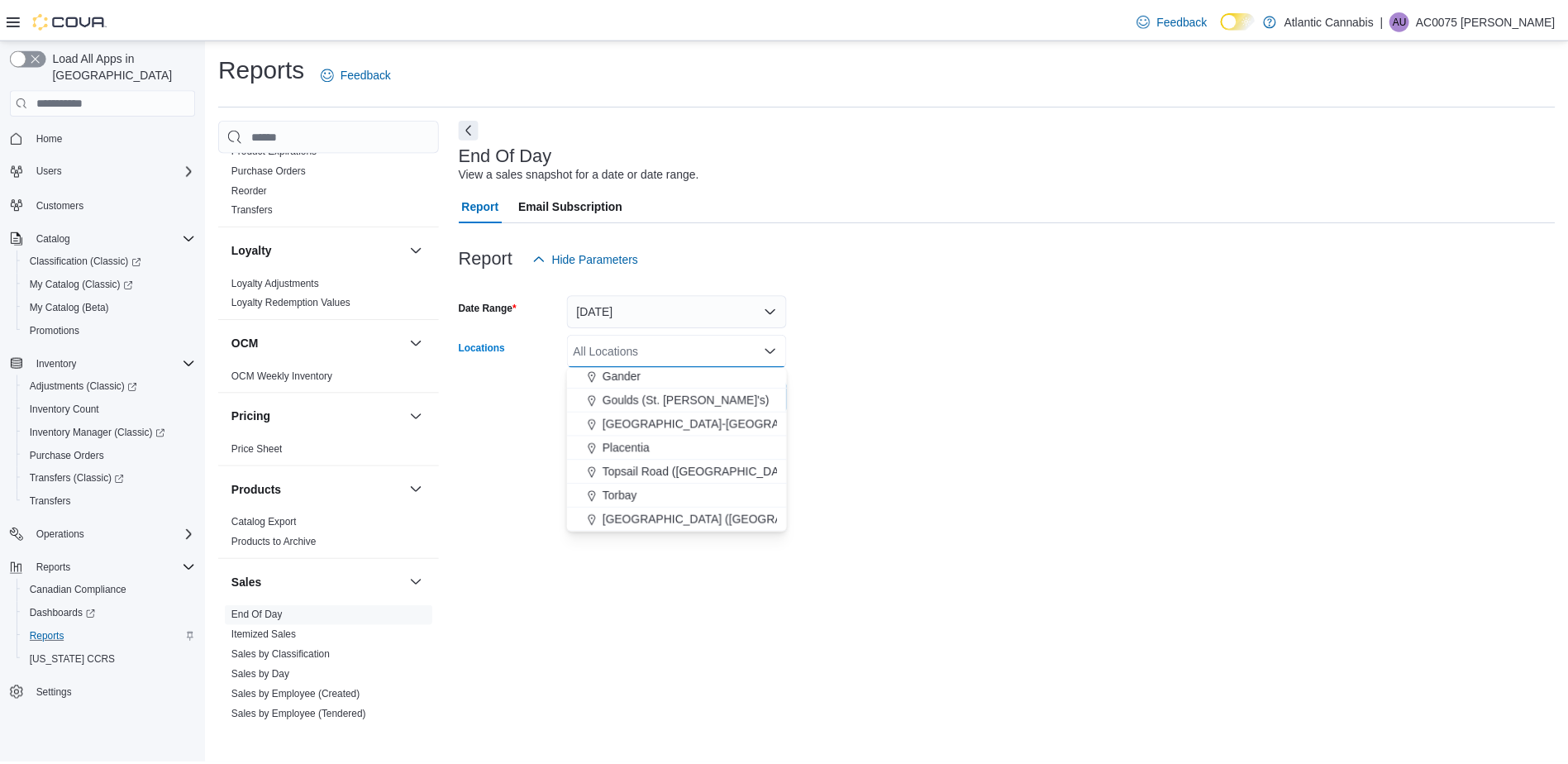
scroll to position [75, 0]
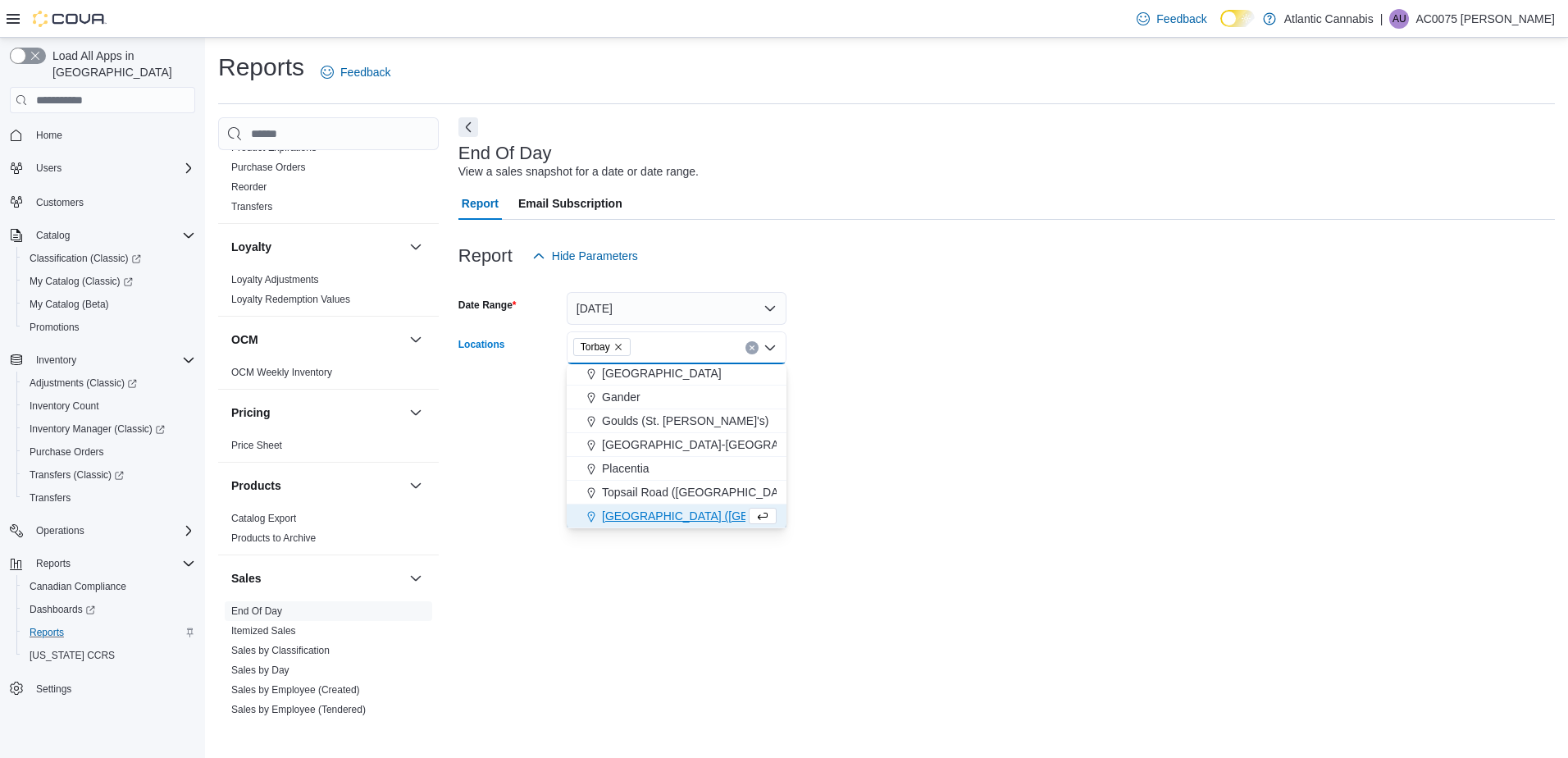
click at [935, 427] on div at bounding box center [1007, 420] width 1096 height 20
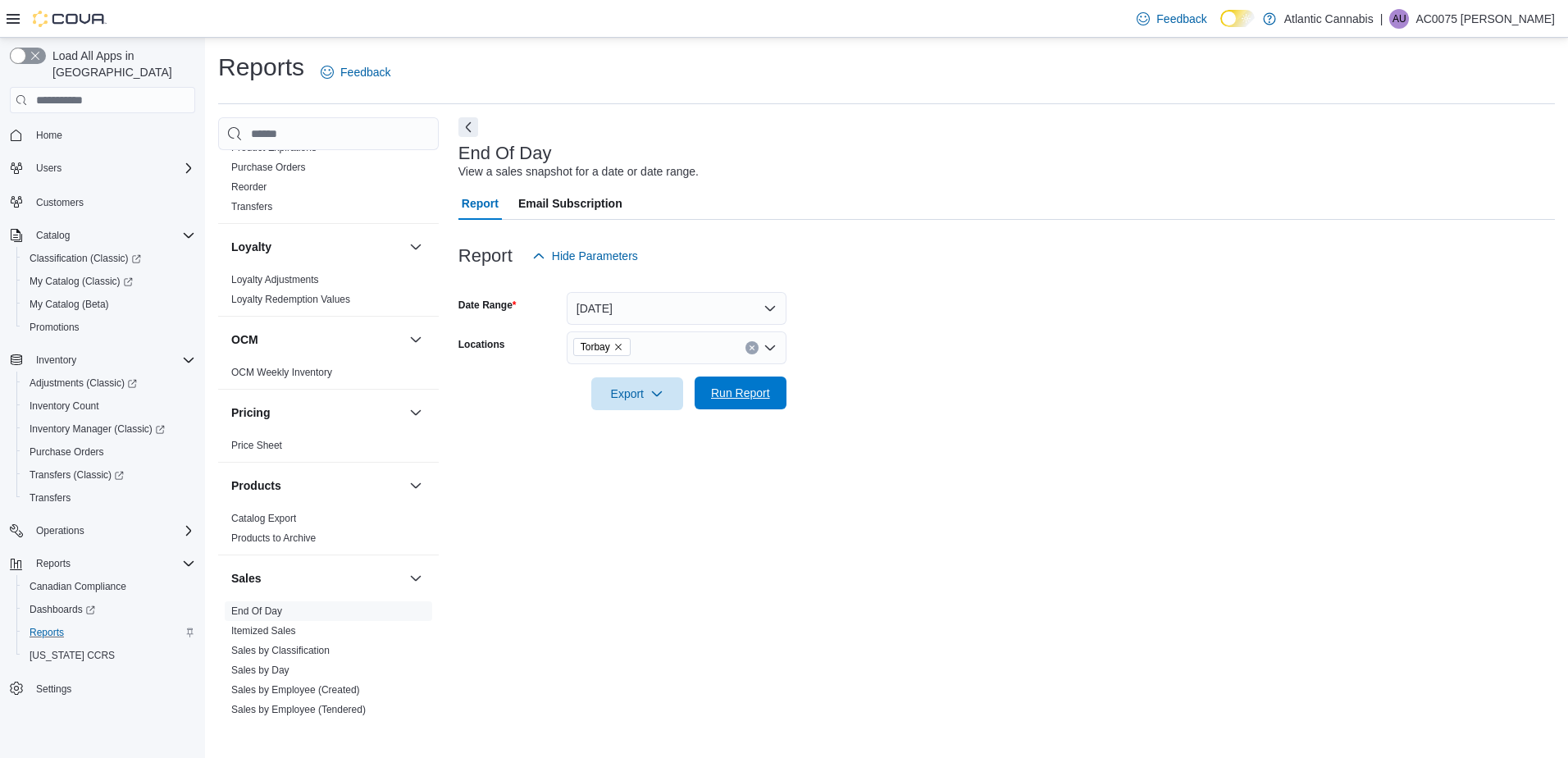
click at [782, 396] on form "Date Range [DATE] Locations Torbay Export Run Report" at bounding box center [1007, 341] width 1096 height 138
click at [772, 398] on span "Run Report" at bounding box center [741, 393] width 73 height 33
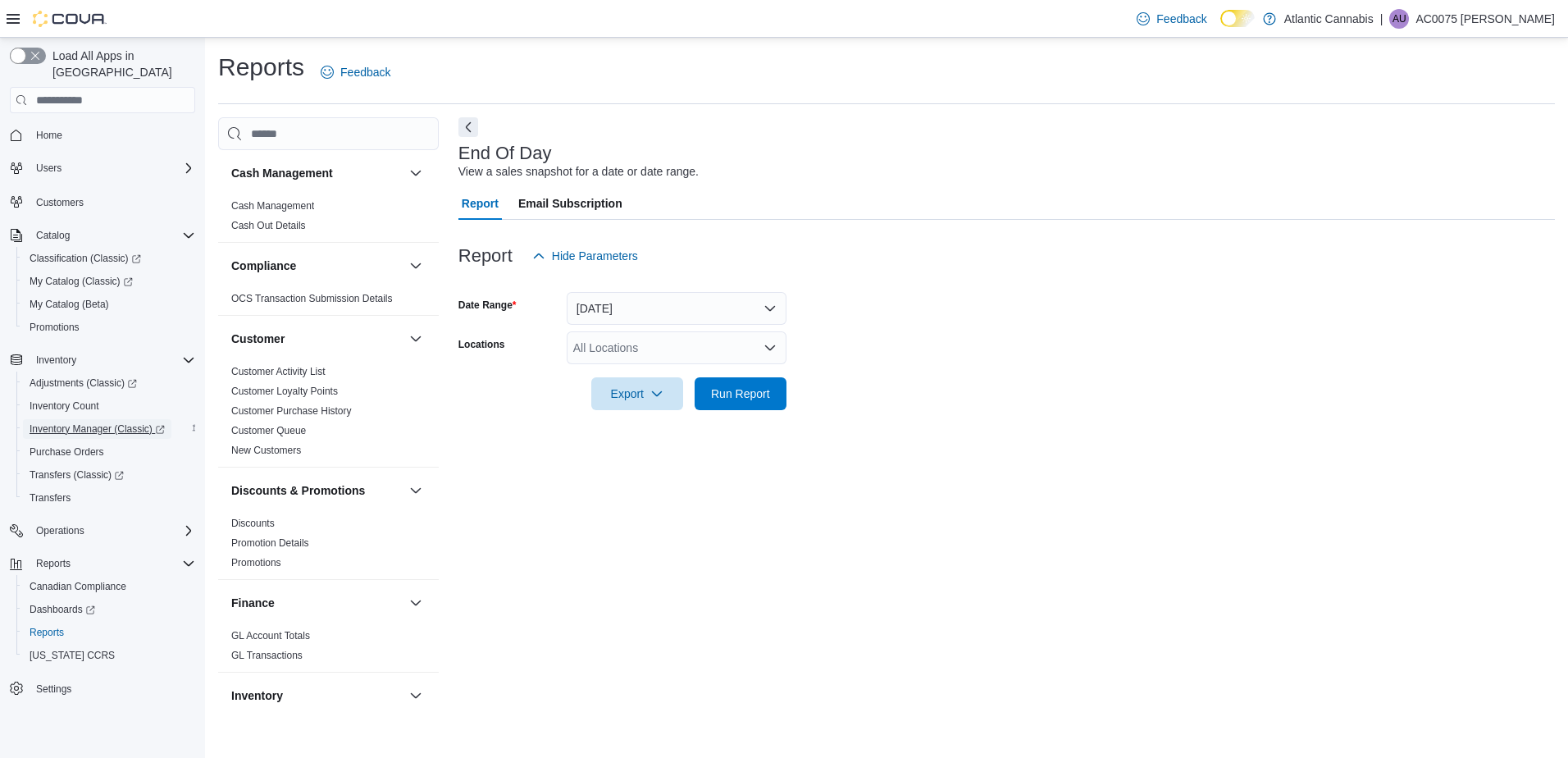
click at [106, 419] on span "Inventory Manager (Classic)" at bounding box center [97, 429] width 135 height 20
click at [107, 271] on span "My Catalog (Classic)" at bounding box center [81, 281] width 103 height 20
click at [120, 294] on div "My Catalog (Beta)" at bounding box center [109, 304] width 172 height 20
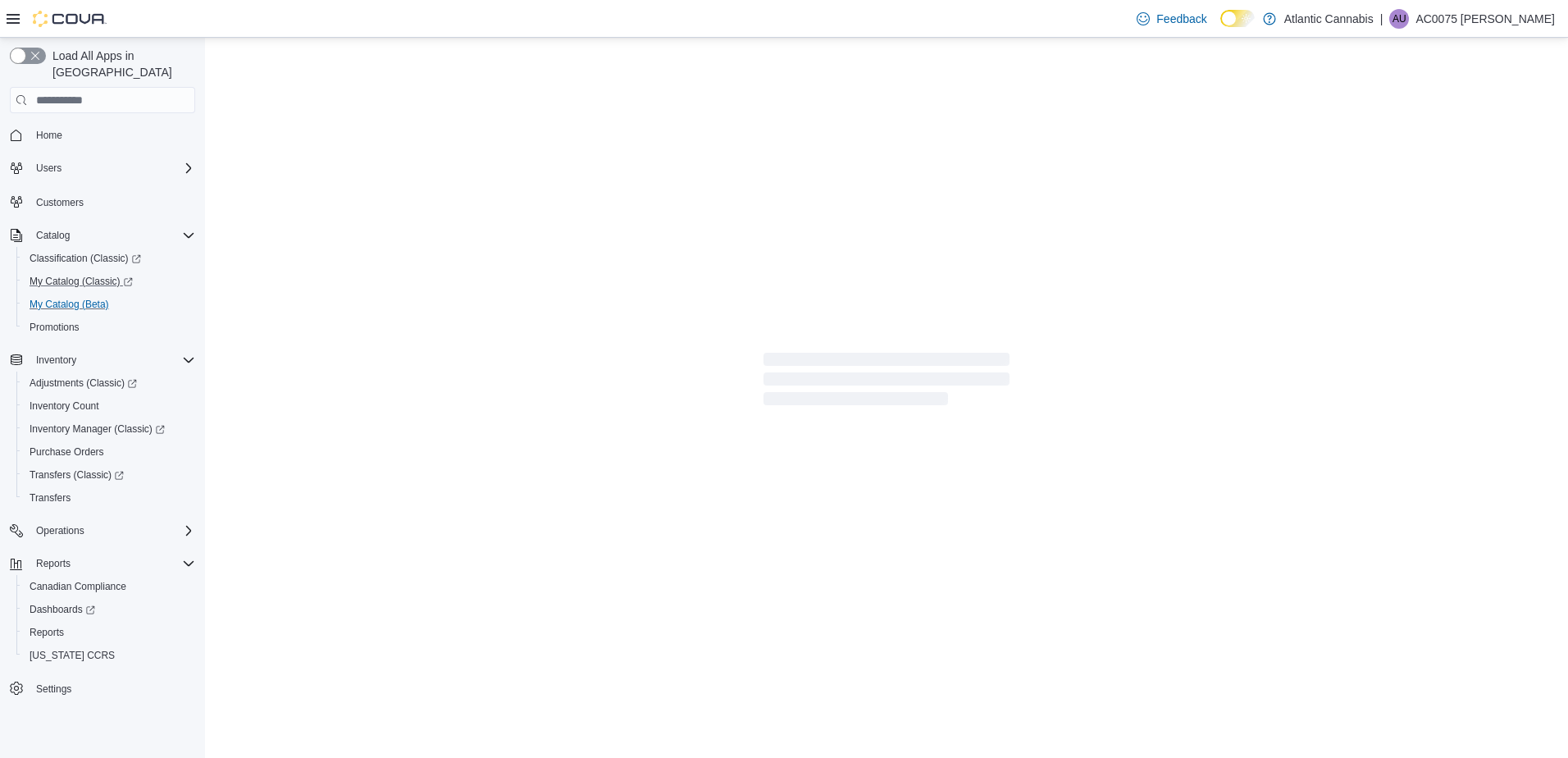
select select "**********"
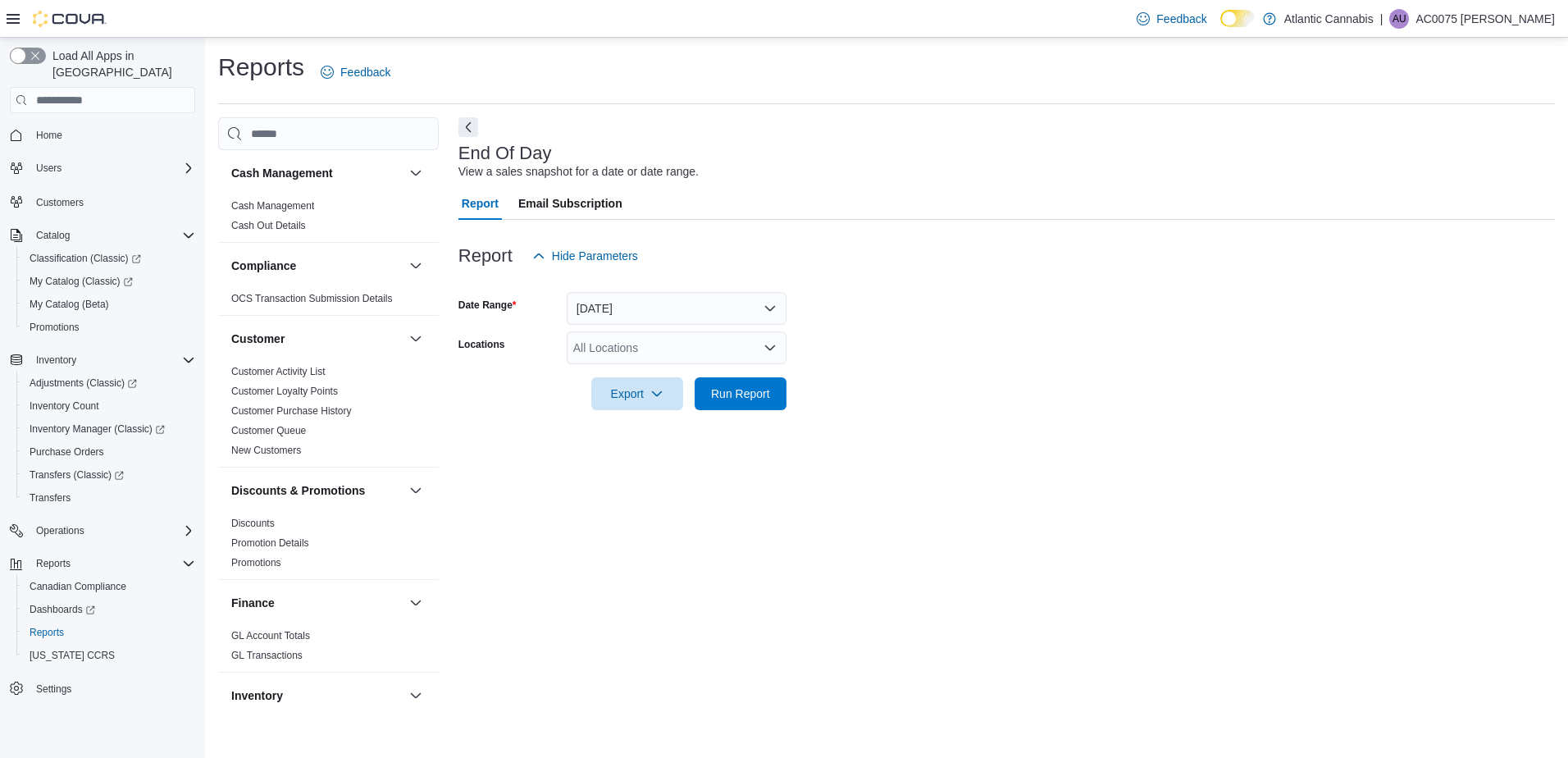
click at [1051, 341] on form "Date Range [DATE] Locations All Locations Export Run Report" at bounding box center [1007, 341] width 1096 height 138
click at [666, 344] on div "All Locations" at bounding box center [676, 348] width 220 height 33
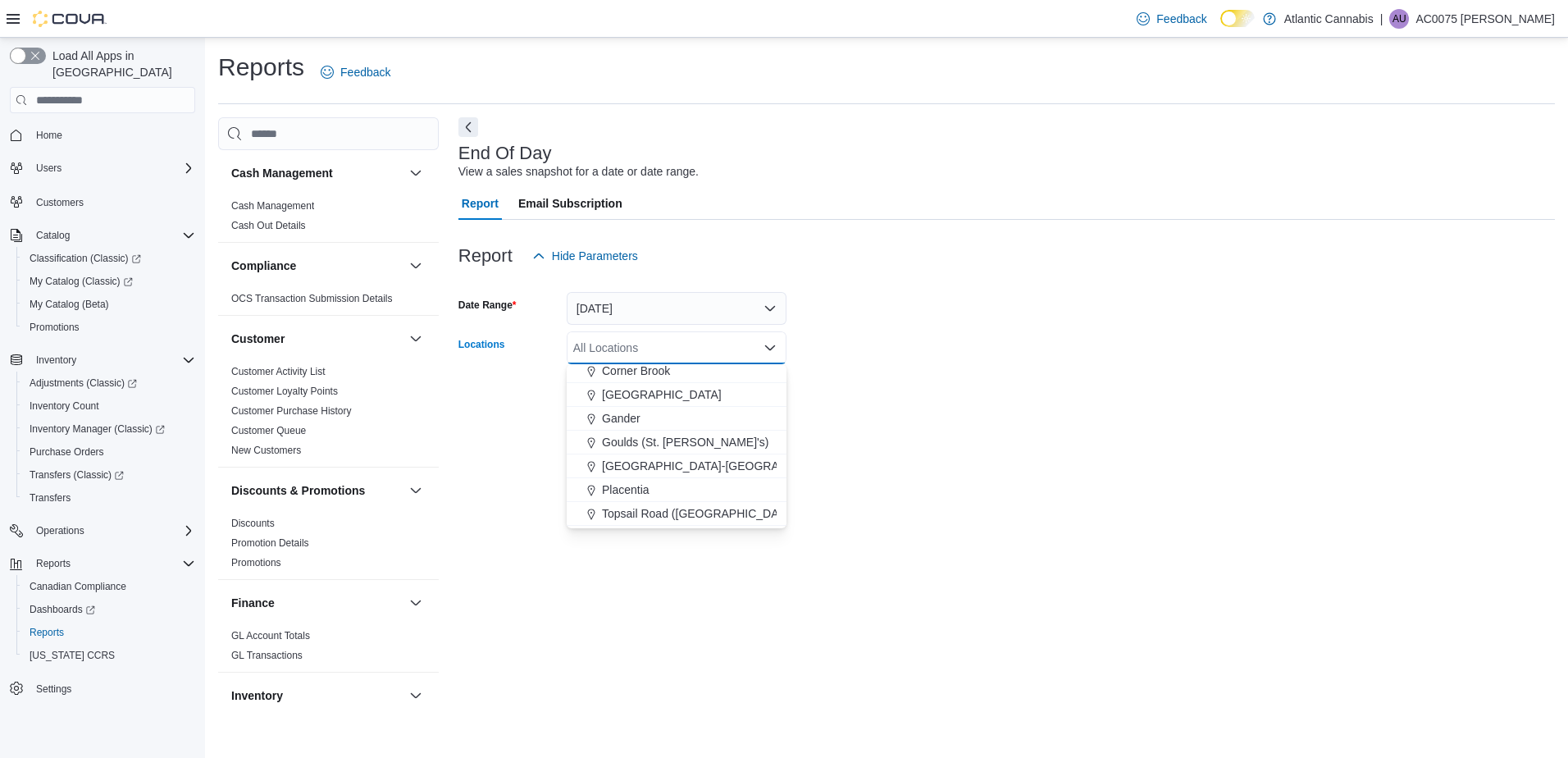
scroll to position [97, 0]
click at [1041, 435] on div "End Of Day View a sales snapshot for a date or date range. Report Email Subscri…" at bounding box center [1007, 417] width 1096 height 601
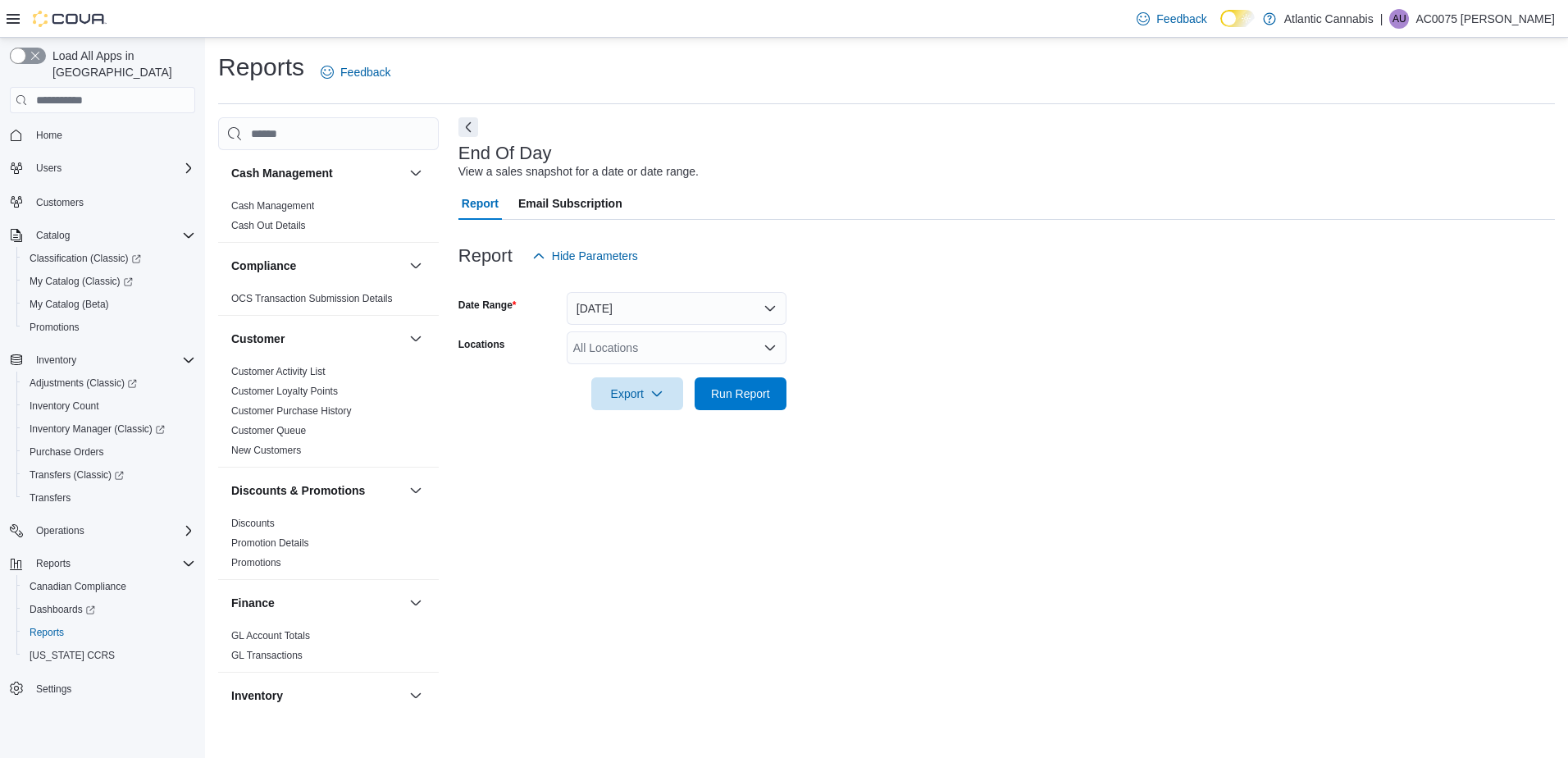
click at [912, 344] on form "Date Range [DATE] Locations All Locations Export Run Report" at bounding box center [1007, 341] width 1096 height 138
click at [815, 509] on div "End Of Day View a sales snapshot for a date or date range. Report Email Subscri…" at bounding box center [1007, 417] width 1096 height 601
click at [934, 335] on form "Date Range [DATE] Locations All Locations Export Run Report" at bounding box center [1007, 341] width 1096 height 138
click at [740, 345] on div "All Locations" at bounding box center [676, 348] width 220 height 33
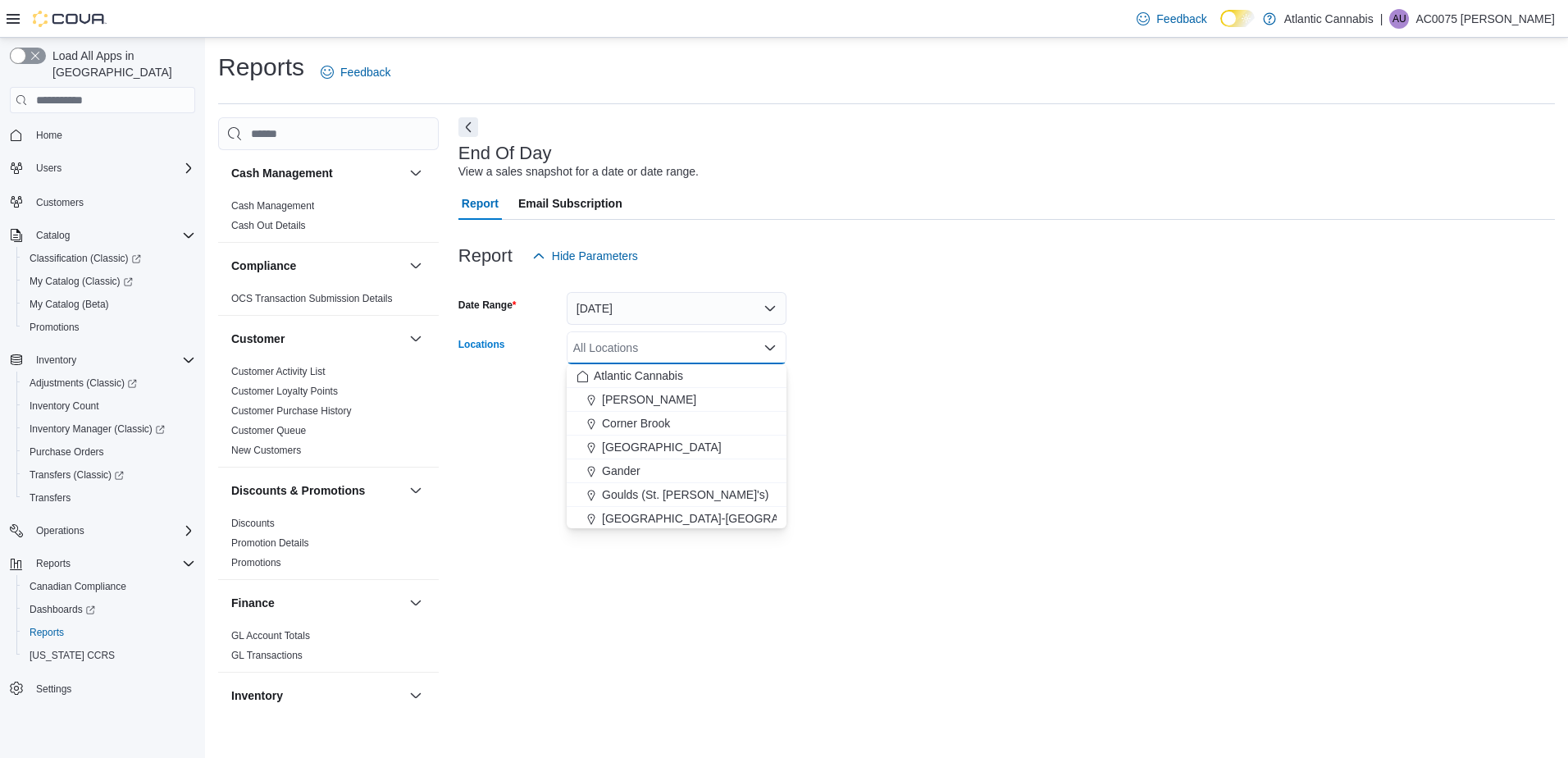
click at [1193, 337] on form "Date Range Today Locations All Locations Combo box. Selected. Combo box input. …" at bounding box center [1007, 341] width 1096 height 138
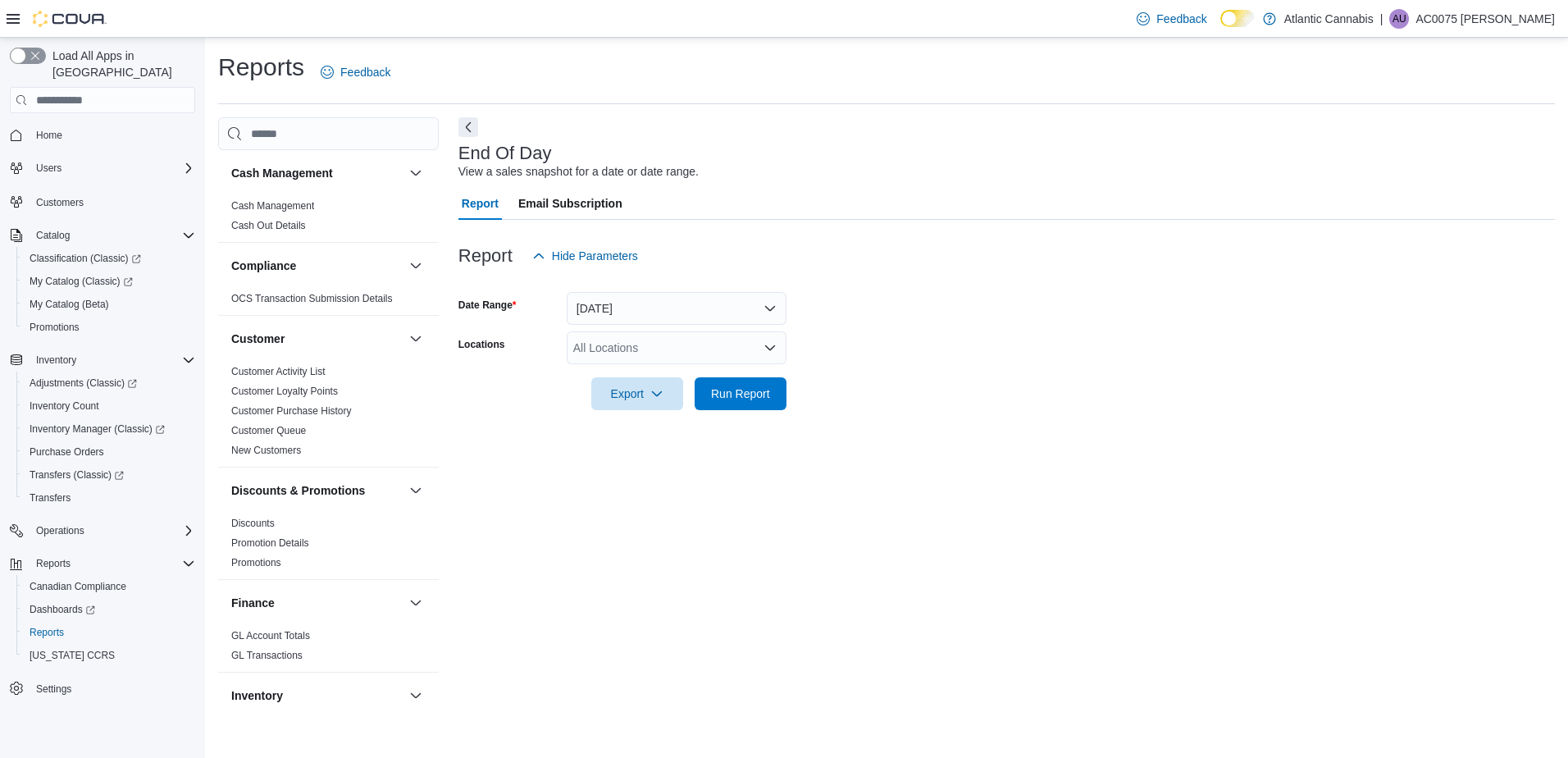
click at [1058, 350] on form "Date Range [DATE] Locations All Locations Export Run Report" at bounding box center [1007, 341] width 1096 height 138
click at [193, 162] on icon "Complex example" at bounding box center [189, 168] width 13 height 13
